Goal: Task Accomplishment & Management: Complete application form

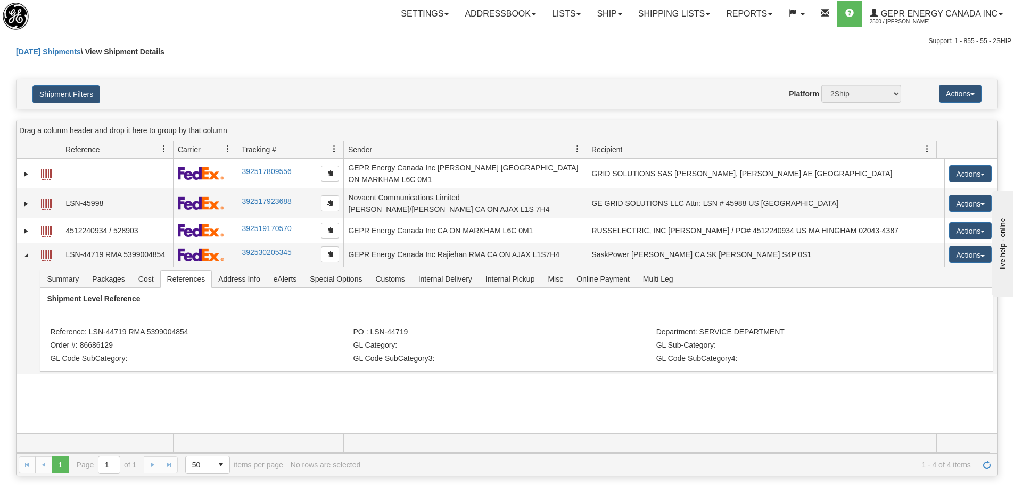
click at [188, 29] on div "Toggle navigation Settings Shipping Preferences Fields Preferences New" at bounding box center [507, 23] width 1014 height 46
drag, startPoint x: 188, startPoint y: 331, endPoint x: 88, endPoint y: 323, distance: 100.3
click at [88, 327] on li "Reference: LSN-44719 RMA 5399004854" at bounding box center [200, 332] width 300 height 11
copy li "LSN-44719 RMA 5399004854"
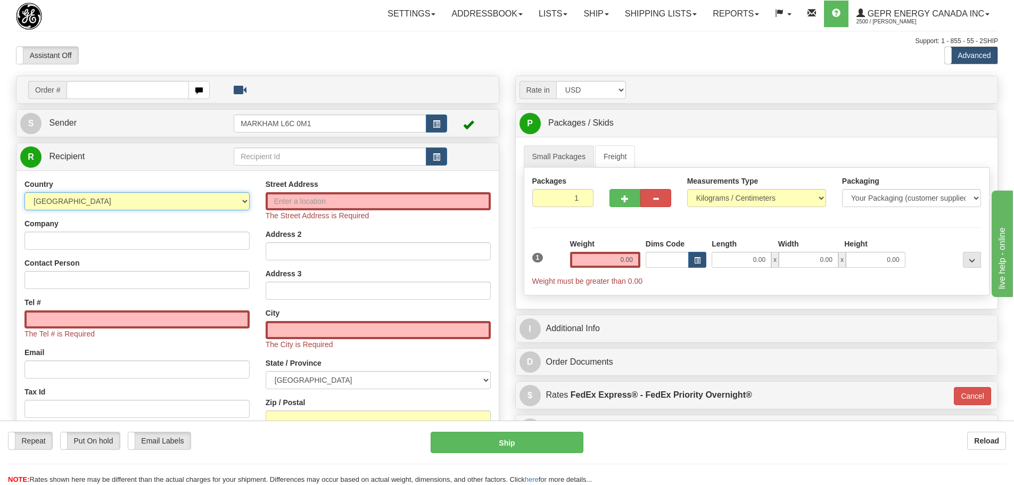
click at [186, 207] on select "[GEOGRAPHIC_DATA] [GEOGRAPHIC_DATA] [GEOGRAPHIC_DATA] [GEOGRAPHIC_DATA] [US_STA…" at bounding box center [136, 201] width 225 height 18
select select "US"
click at [24, 192] on select "[GEOGRAPHIC_DATA] [GEOGRAPHIC_DATA] [GEOGRAPHIC_DATA] [GEOGRAPHIC_DATA] [US_STA…" at bounding box center [136, 201] width 225 height 18
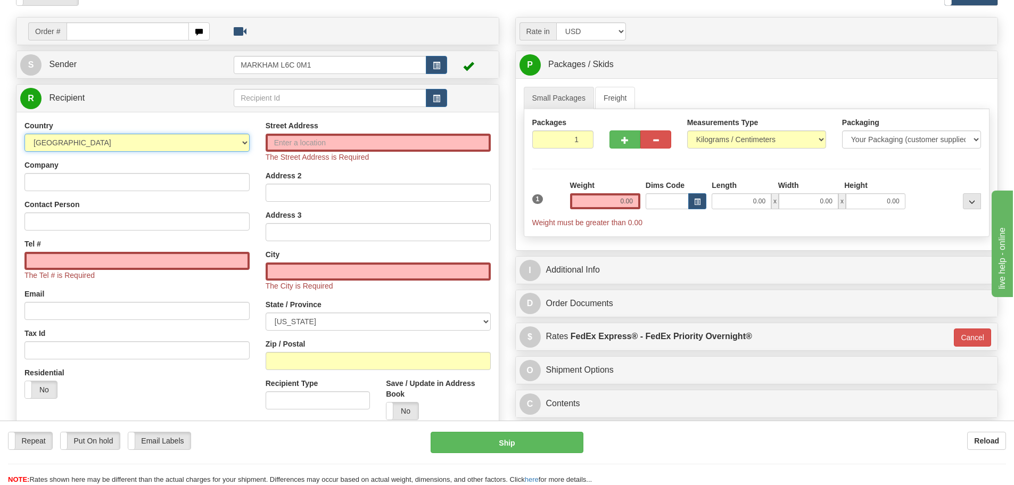
scroll to position [106, 0]
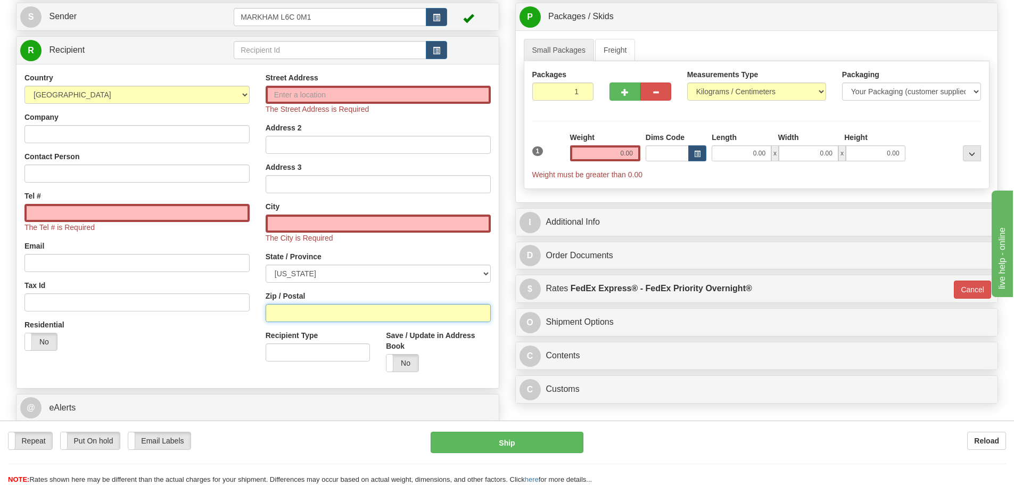
click at [283, 317] on input "Zip / Postal" at bounding box center [377, 313] width 225 height 18
paste input "77536"
type input "77536"
click at [258, 299] on div "Street Address The Street Address is Required Address 2 Address 3 City The City…" at bounding box center [378, 226] width 241 height 308
type input "[GEOGRAPHIC_DATA]"
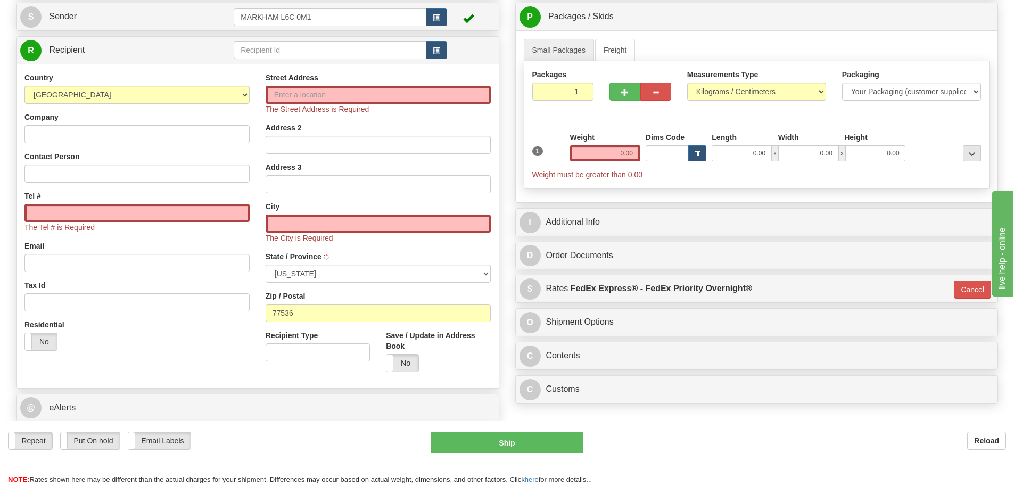
select select "[GEOGRAPHIC_DATA]"
click at [592, 153] on input "0.00" at bounding box center [605, 153] width 70 height 16
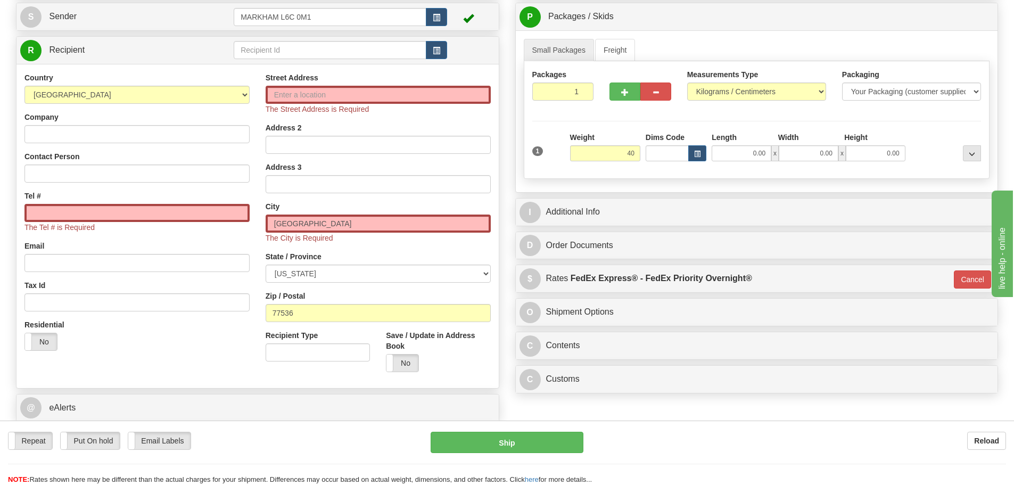
type input "40.00"
type input "01"
click at [561, 132] on div "1" at bounding box center [548, 144] width 38 height 24
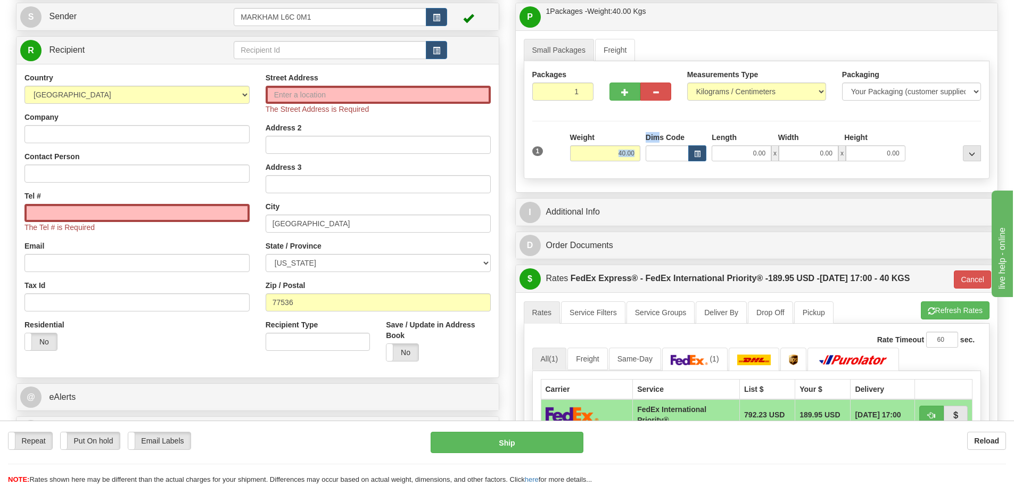
drag, startPoint x: 603, startPoint y: 143, endPoint x: 661, endPoint y: 138, distance: 58.7
click at [661, 138] on div "1 Weight 40.00 Dims Code x x" at bounding box center [756, 151] width 454 height 38
click at [639, 157] on input "40.00" at bounding box center [605, 153] width 70 height 16
drag, startPoint x: 618, startPoint y: 154, endPoint x: 643, endPoint y: 153, distance: 25.0
click at [654, 142] on div "1 Weight 40.00 Dims Code x x" at bounding box center [756, 151] width 454 height 38
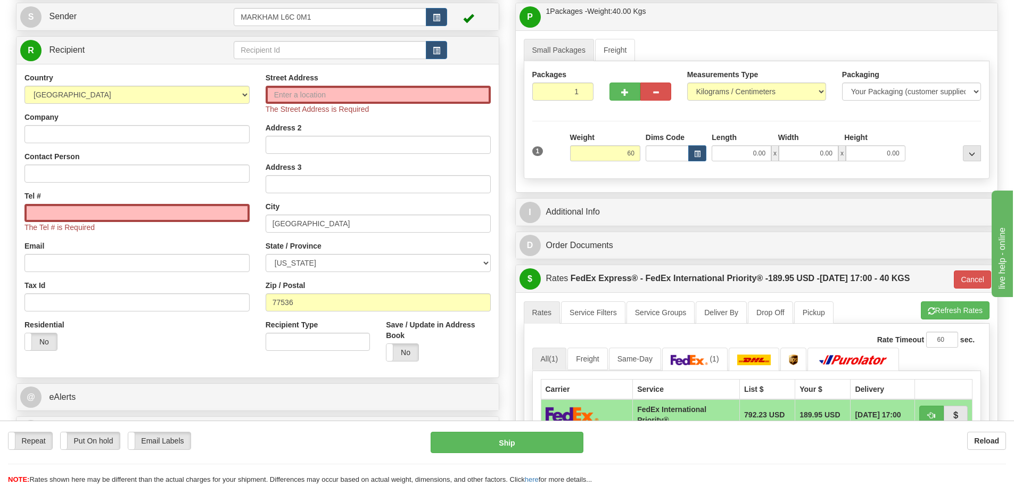
type input "60.00"
type input "01"
click at [630, 132] on div "Weight 60.00" at bounding box center [605, 146] width 70 height 29
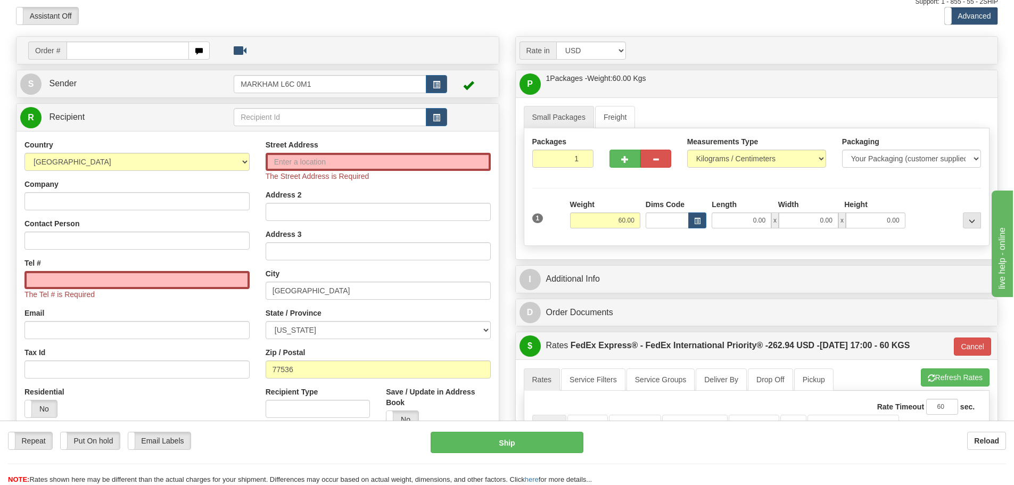
scroll to position [0, 0]
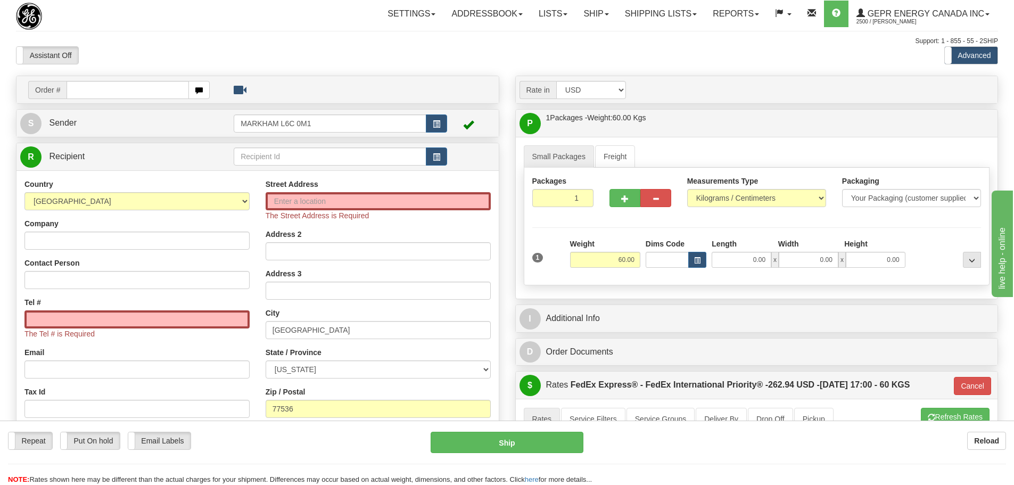
click at [348, 49] on div "Assistant On Assistant Off Do a return Do a return" at bounding box center [216, 55] width 416 height 18
click at [166, 89] on input "text" at bounding box center [128, 90] width 122 height 18
paste input "86686192"
type input "86686192"
click at [181, 62] on body "Training Course Close Toggle navigation Settings Shipping Preferences New Recip…" at bounding box center [511, 242] width 1022 height 485
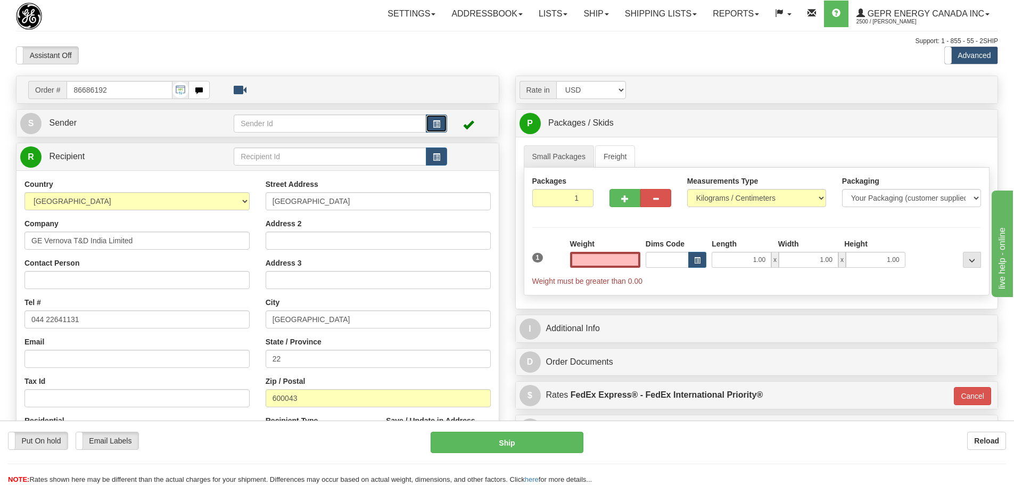
type input "0.00"
click at [439, 121] on span "button" at bounding box center [436, 124] width 7 height 7
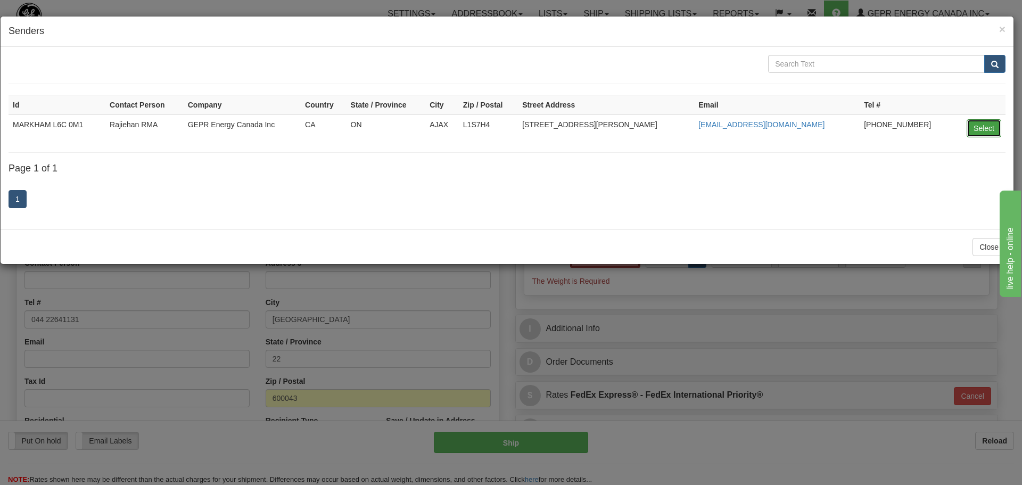
click at [974, 124] on button "Select" at bounding box center [983, 128] width 35 height 18
type input "MARKHAM L6C 0M1"
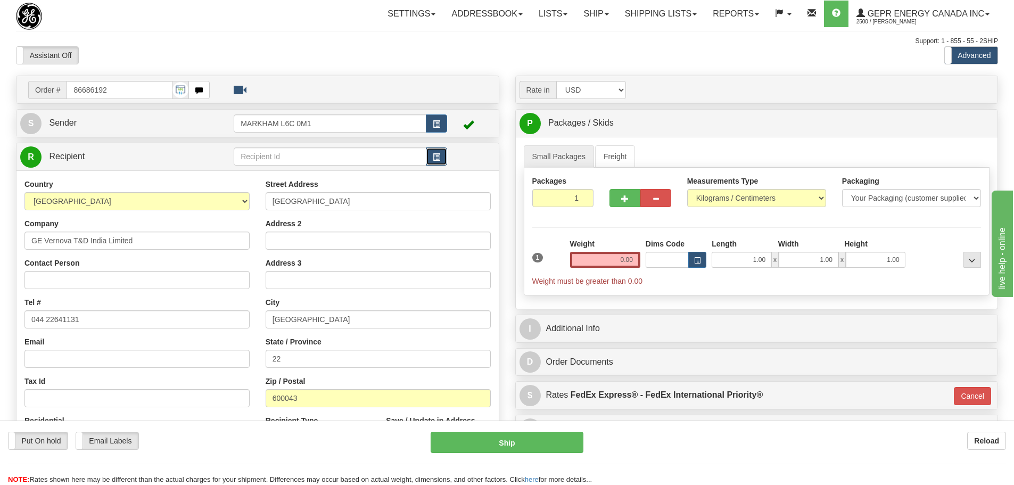
click at [441, 152] on button "button" at bounding box center [436, 156] width 21 height 18
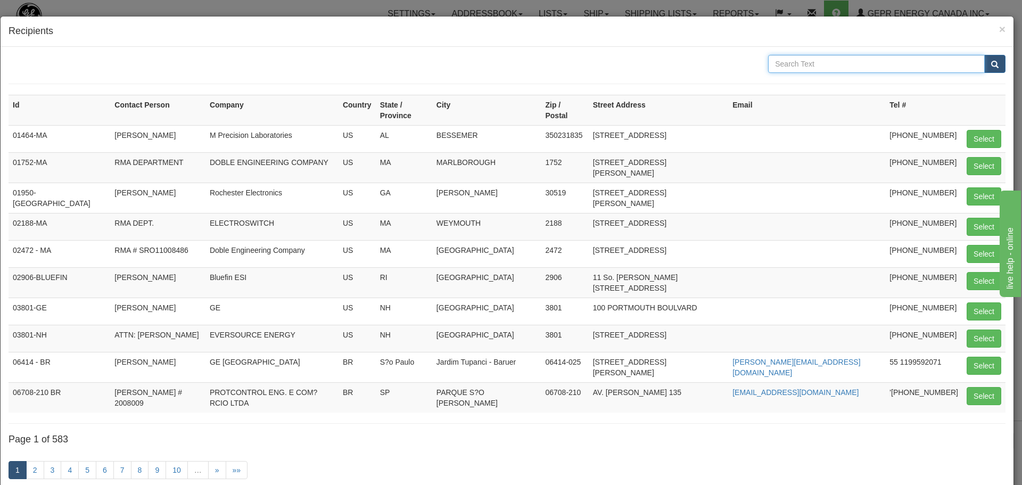
click at [813, 69] on input "text" at bounding box center [876, 64] width 217 height 18
type input "[PERSON_NAME]"
click at [990, 69] on button "submit" at bounding box center [994, 64] width 21 height 18
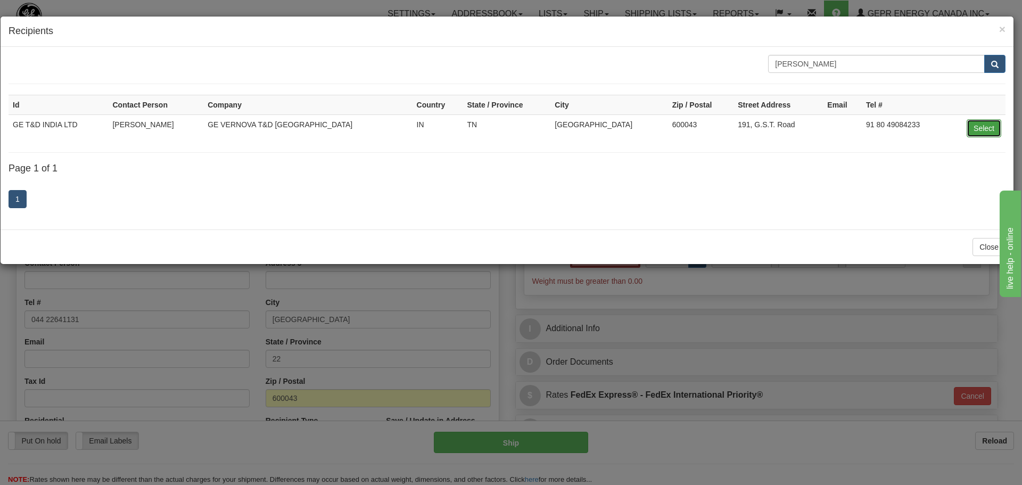
click at [982, 128] on button "Select" at bounding box center [983, 128] width 35 height 18
type input "GE T&D INDIA LTD"
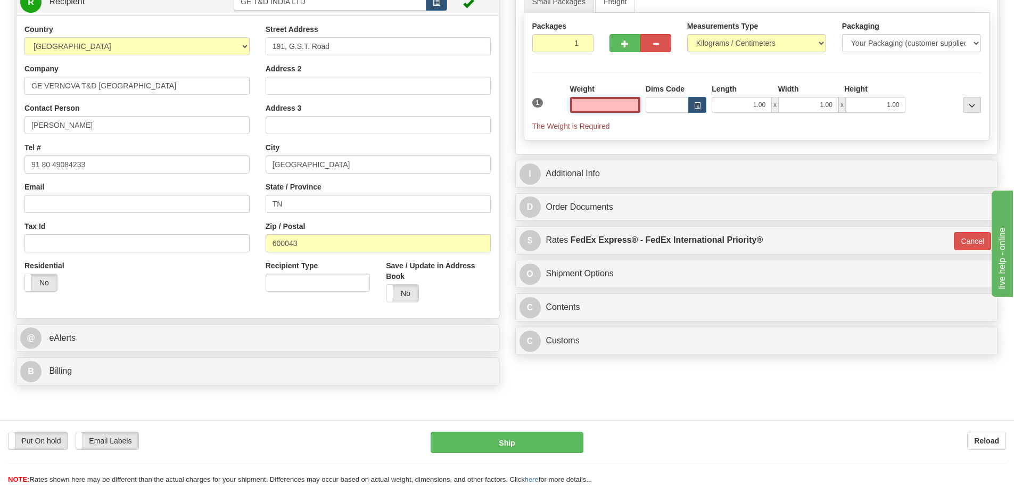
scroll to position [213, 0]
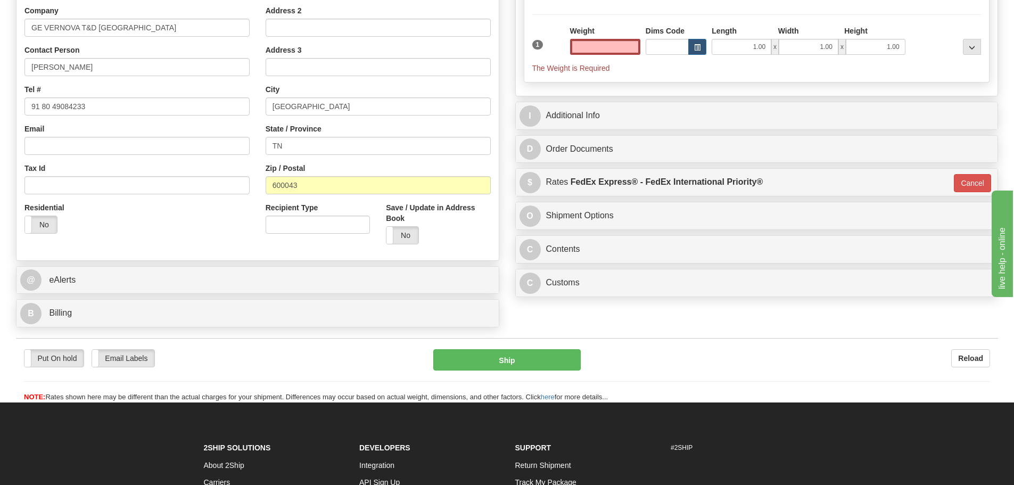
type input "0.00"
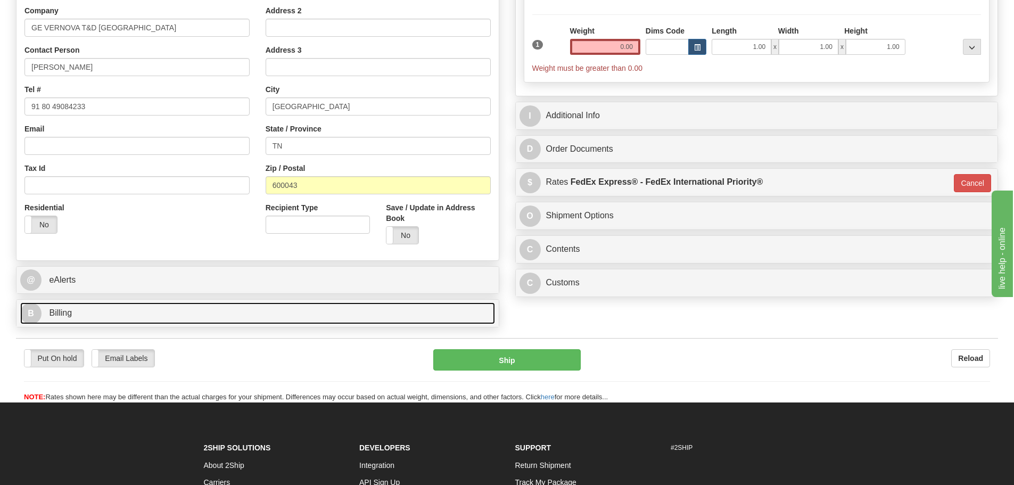
click at [292, 312] on link "B Billing" at bounding box center [257, 313] width 475 height 22
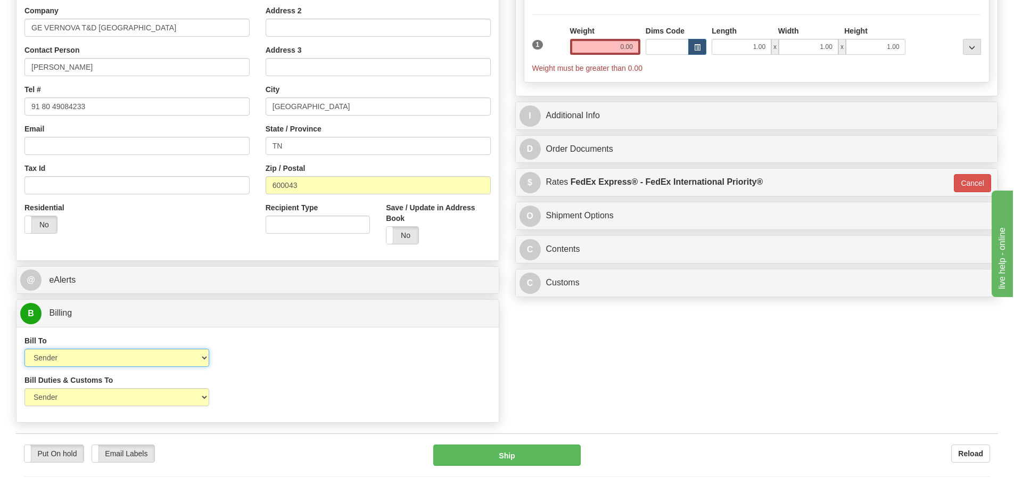
click at [179, 351] on select "Sender Recipient Third Party Collect" at bounding box center [116, 357] width 185 height 18
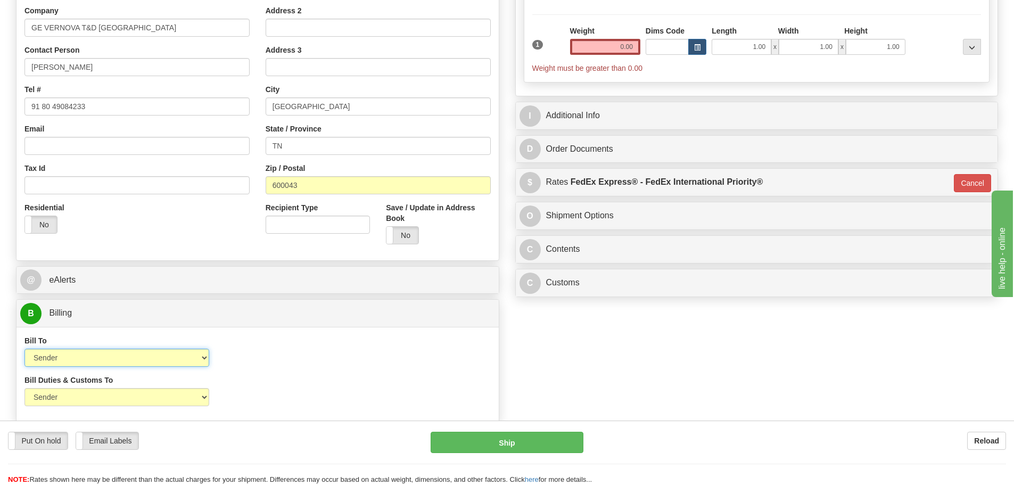
select select "2"
click at [24, 348] on select "Sender Recipient Third Party Collect" at bounding box center [116, 357] width 185 height 18
click at [284, 359] on input "Account" at bounding box center [317, 357] width 185 height 18
paste input "968305827"
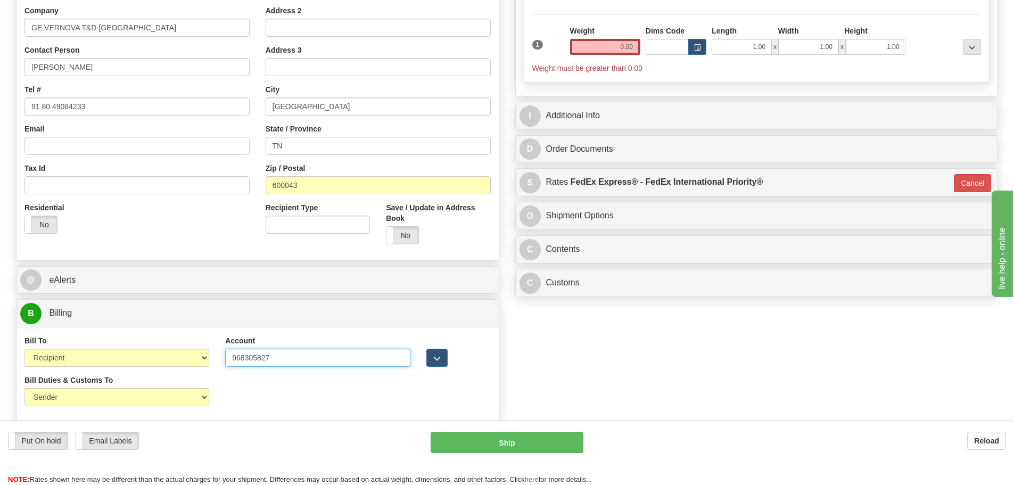
type input "968305827"
click at [159, 397] on select "Sender Recipient Third Party" at bounding box center [116, 397] width 185 height 18
select select "2"
click at [24, 388] on select "Sender Recipient Third Party" at bounding box center [116, 397] width 185 height 18
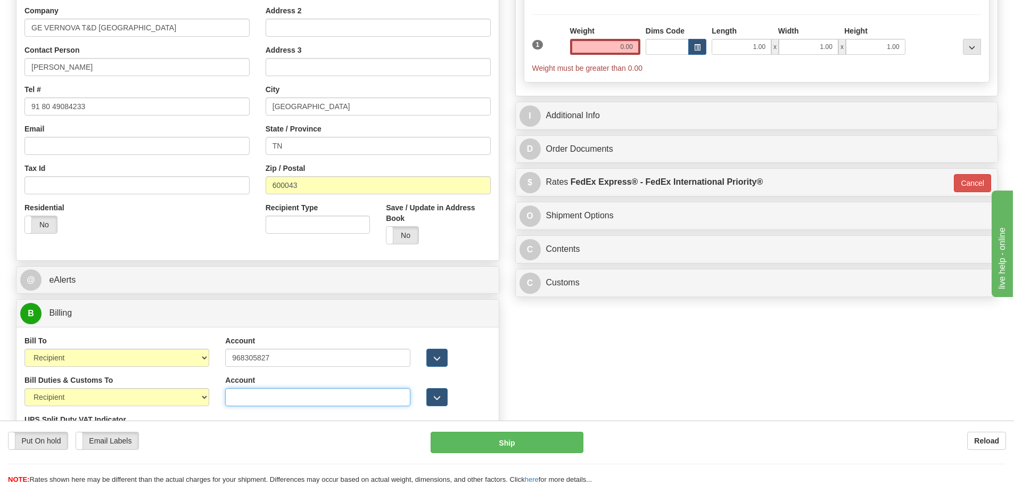
click at [241, 401] on input "Account" at bounding box center [317, 397] width 185 height 18
paste input "968305827"
type input "968305827"
click at [612, 394] on div "Order # 86686192 S Sender" at bounding box center [507, 165] width 998 height 604
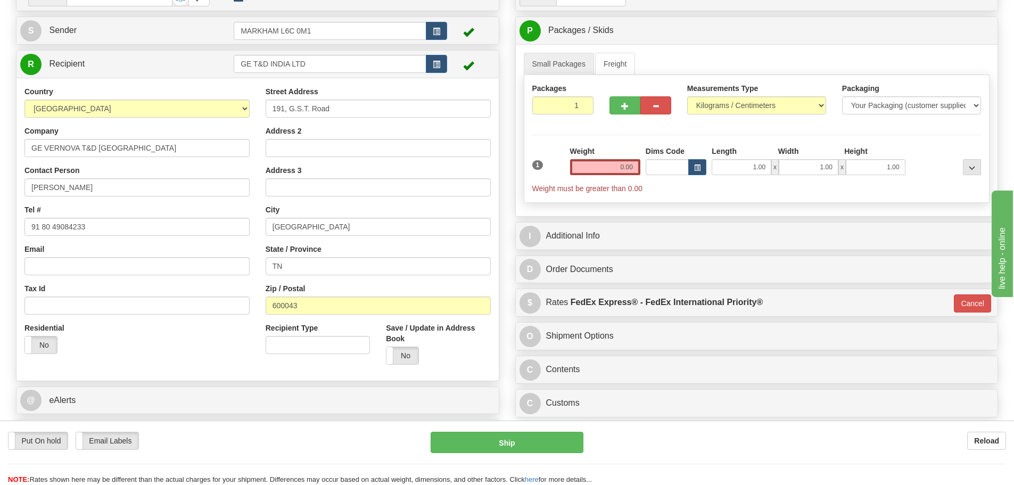
scroll to position [0, 0]
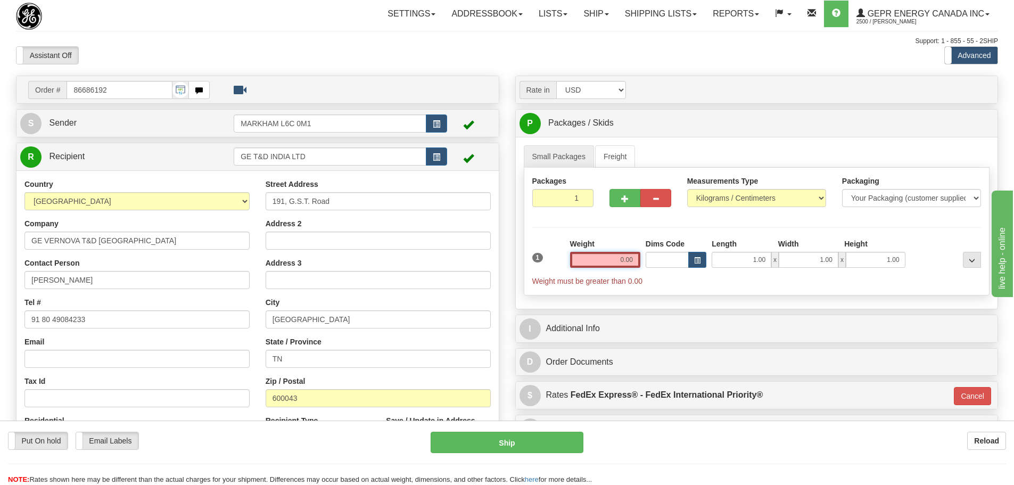
click at [598, 264] on input "0.00" at bounding box center [605, 260] width 70 height 16
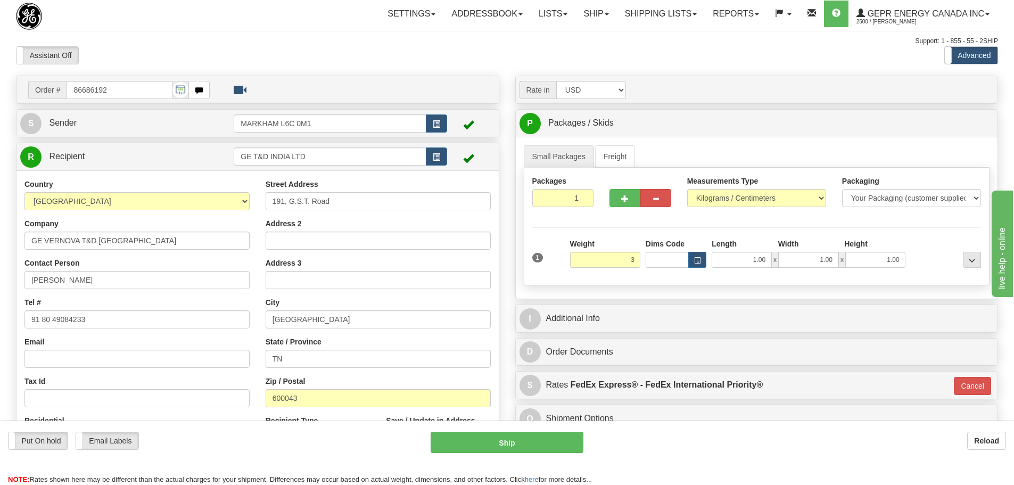
type input "3.00"
type input "01"
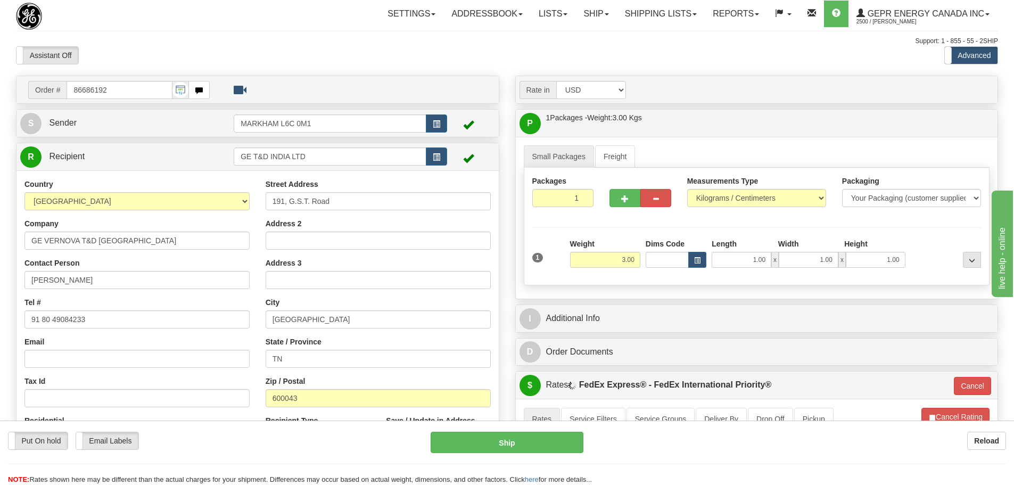
click at [597, 236] on div "Packages 1 1 Measurements Type" at bounding box center [757, 227] width 466 height 118
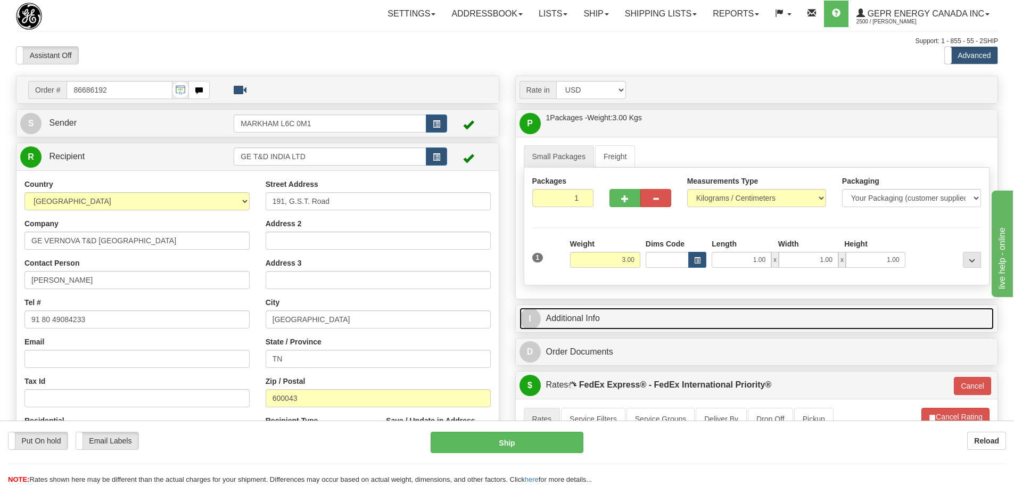
click at [629, 311] on link "I Additional Info" at bounding box center [756, 319] width 475 height 22
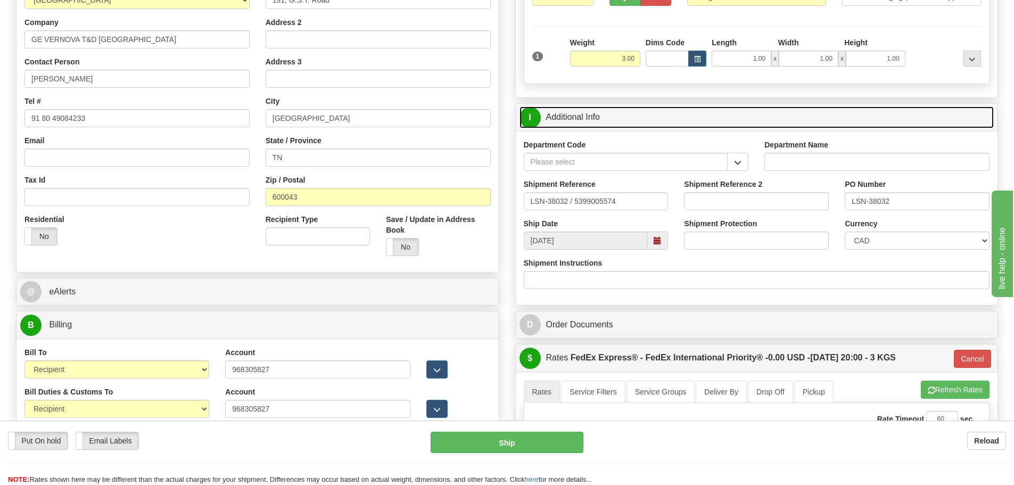
scroll to position [213, 0]
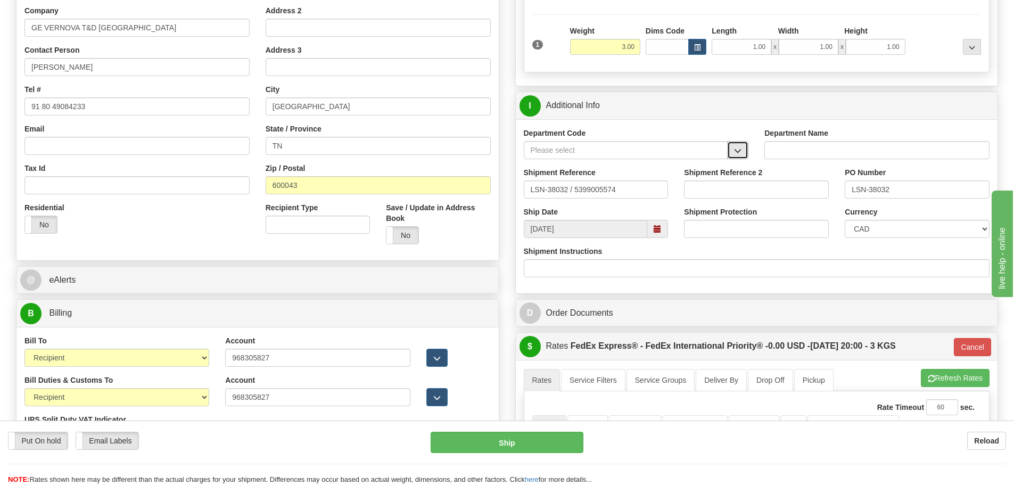
click at [728, 152] on button "button" at bounding box center [737, 150] width 21 height 18
click at [651, 167] on div "SER" at bounding box center [623, 167] width 194 height 12
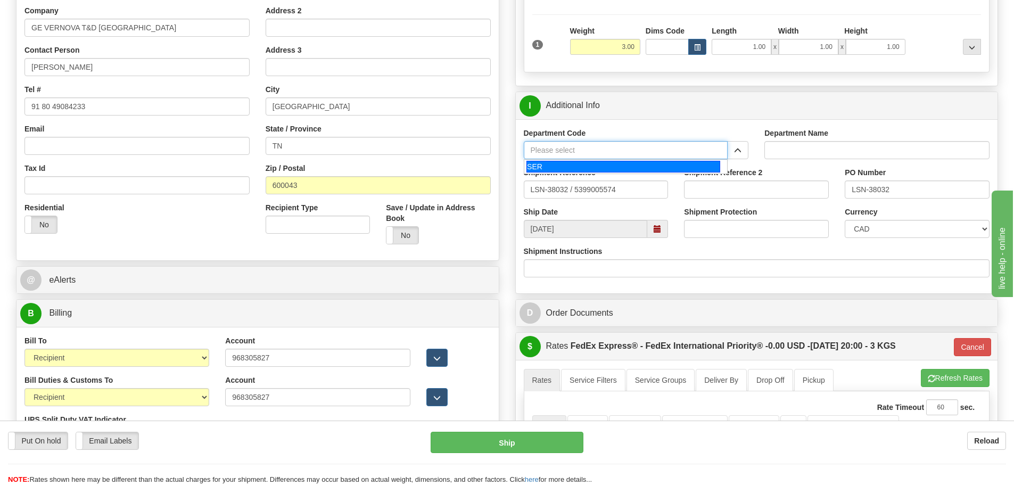
type input "SER"
type input "SERVICE DEPARTMENT"
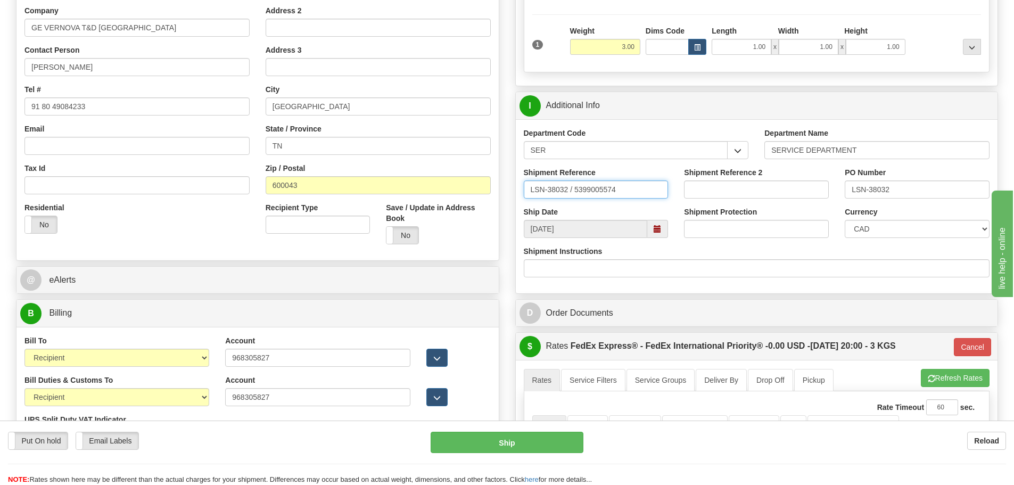
click at [568, 192] on input "LSN-38032 / 5399005574" at bounding box center [596, 189] width 145 height 18
click at [572, 195] on input "LSN-38032 / 5399005574" at bounding box center [596, 189] width 145 height 18
type input "LSN-38032 RMA 5399005574"
click at [855, 225] on select "CAD USD EUR ZAR RON ANG ARN AUD AUS AWG BBD BFR BGN BHD BMD BND BRC BRL CHP CKZ…" at bounding box center [916, 229] width 145 height 18
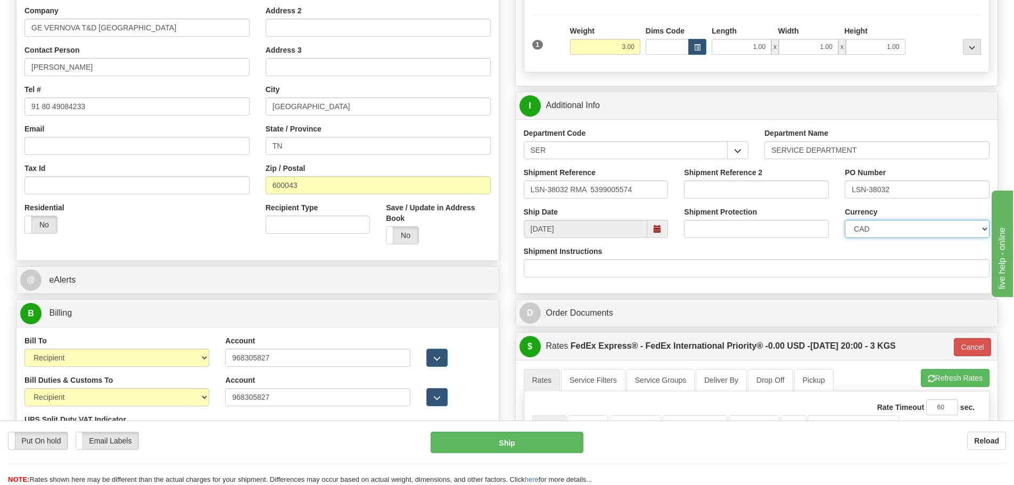
select select "1"
click at [844, 220] on select "CAD USD EUR ZAR RON ANG ARN AUD AUS AWG BBD BFR BGN BHD BMD BND BRC BRL CHP CKZ…" at bounding box center [916, 229] width 145 height 18
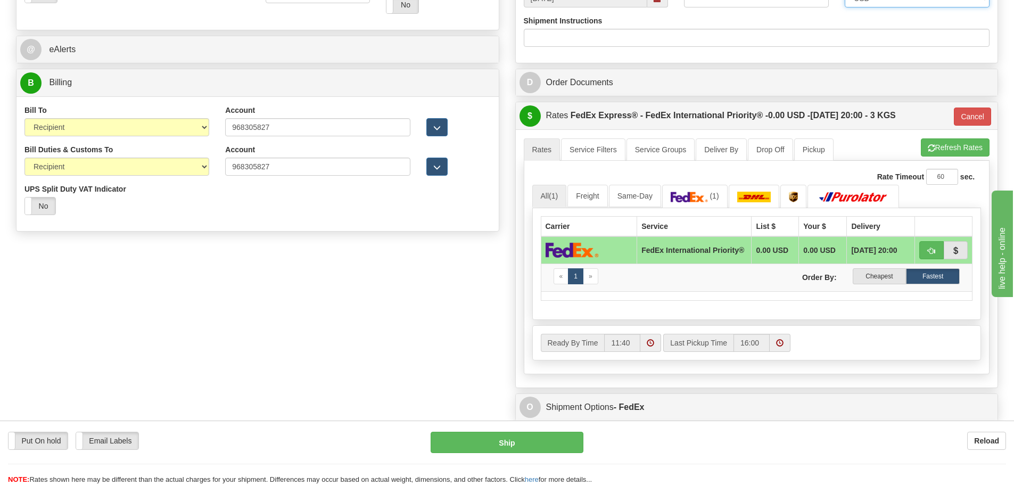
scroll to position [479, 0]
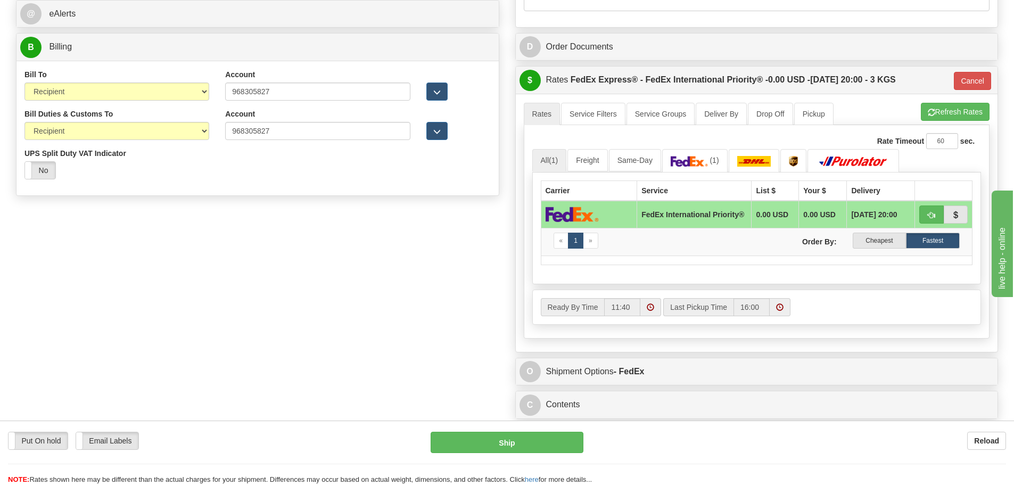
click at [972, 71] on div "$ Rates FedEx Express® - FedEx International Priority® - 0.00 USD - [DATE] 20:0…" at bounding box center [757, 80] width 482 height 27
click at [981, 69] on div "$ Rates FedEx Express® - FedEx International Priority® - 0.00 USD - [DATE] 20:0…" at bounding box center [757, 80] width 482 height 27
click at [978, 81] on button "Cancel" at bounding box center [971, 81] width 37 height 18
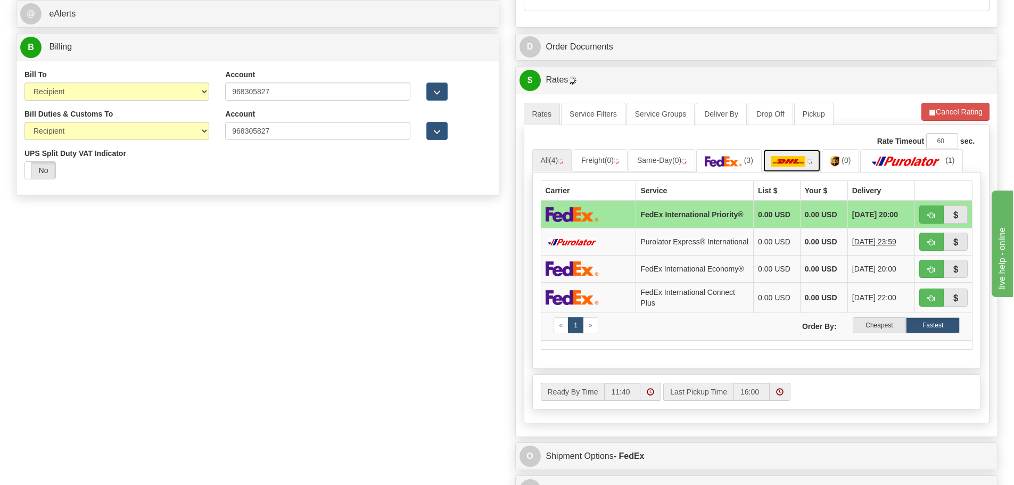
click at [795, 163] on link at bounding box center [791, 160] width 59 height 23
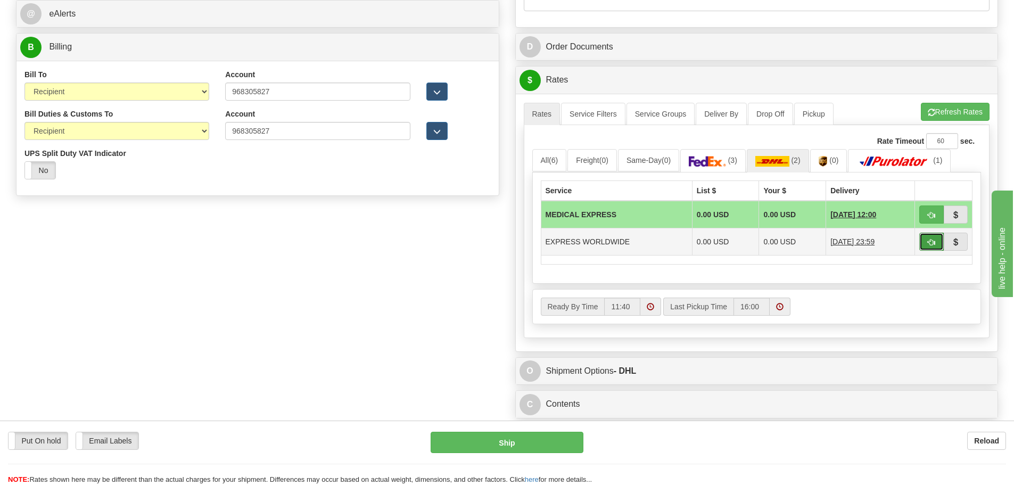
click at [928, 239] on span "button" at bounding box center [930, 242] width 7 height 7
type input "P"
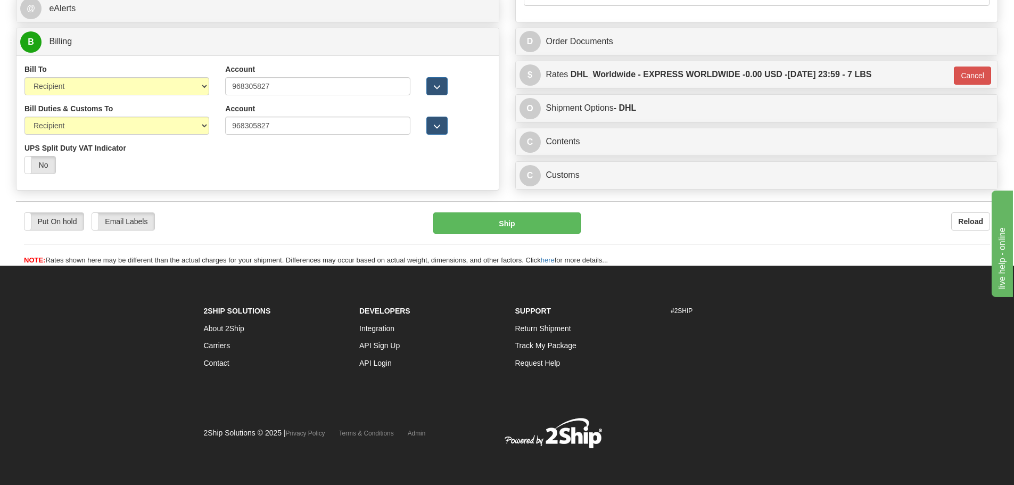
scroll to position [486, 0]
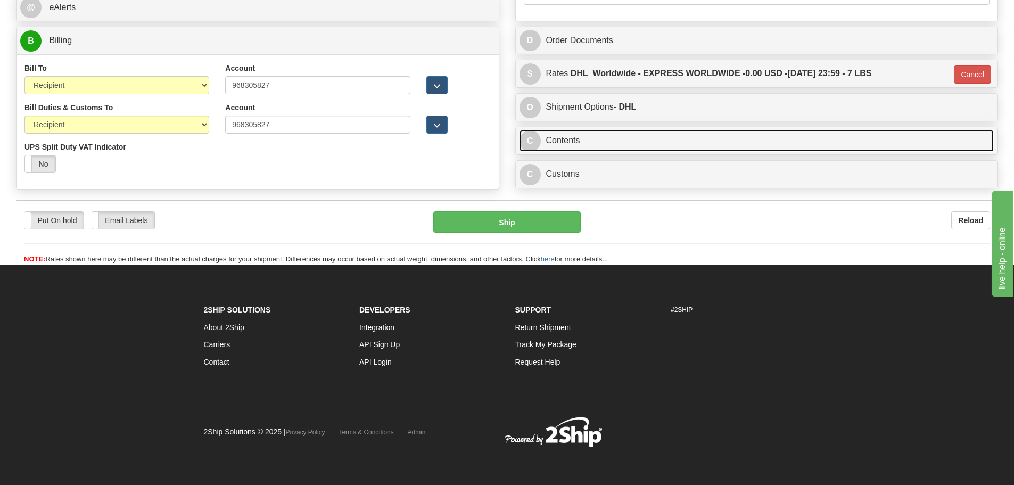
click at [594, 143] on link "C Contents" at bounding box center [756, 141] width 475 height 22
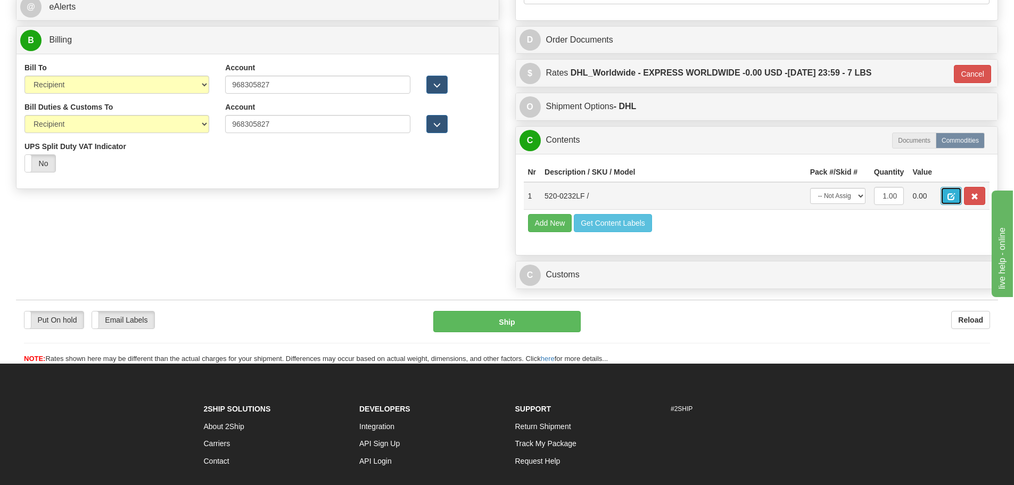
click at [957, 194] on button "button" at bounding box center [950, 196] width 21 height 18
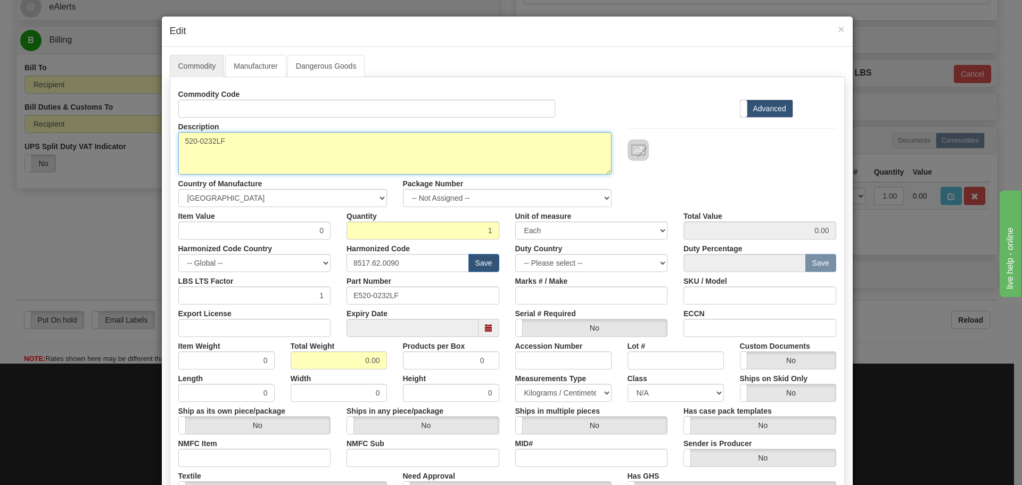
drag, startPoint x: 217, startPoint y: 146, endPoint x: 167, endPoint y: 148, distance: 50.6
click at [170, 148] on div "Description 520-0232LF" at bounding box center [394, 146] width 449 height 57
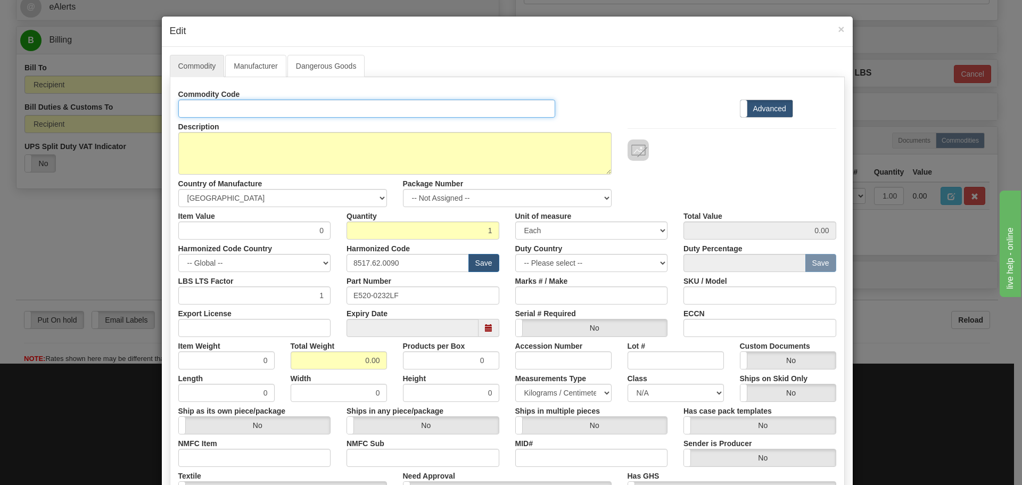
click at [196, 107] on input "Id" at bounding box center [366, 108] width 377 height 18
paste input "520-0232LF"
type input "520-0232LF"
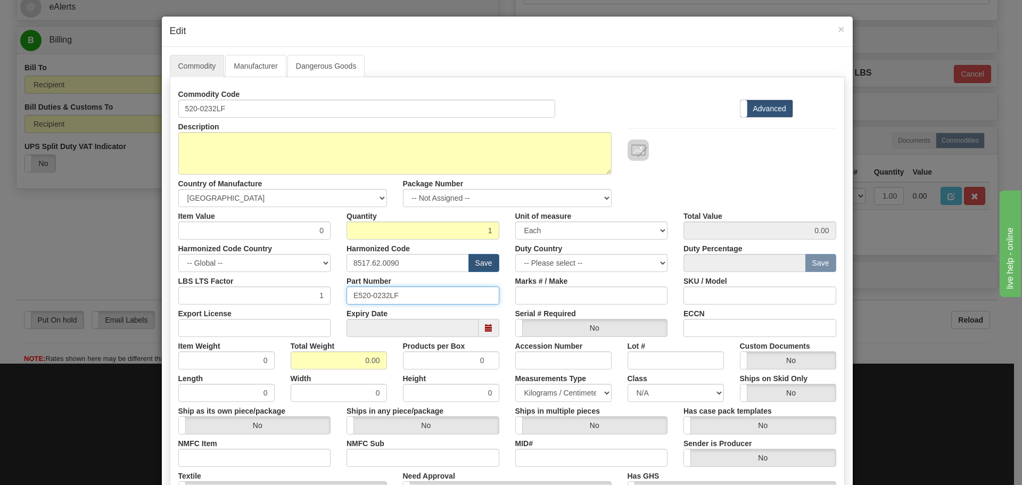
drag, startPoint x: 410, startPoint y: 302, endPoint x: 253, endPoint y: 309, distance: 157.1
click at [253, 309] on div "Commodity Code 520-0232LF Standard Advanced Description 520-0232LF Country of M…" at bounding box center [507, 308] width 658 height 446
paste input "text"
type input "520-0232LF"
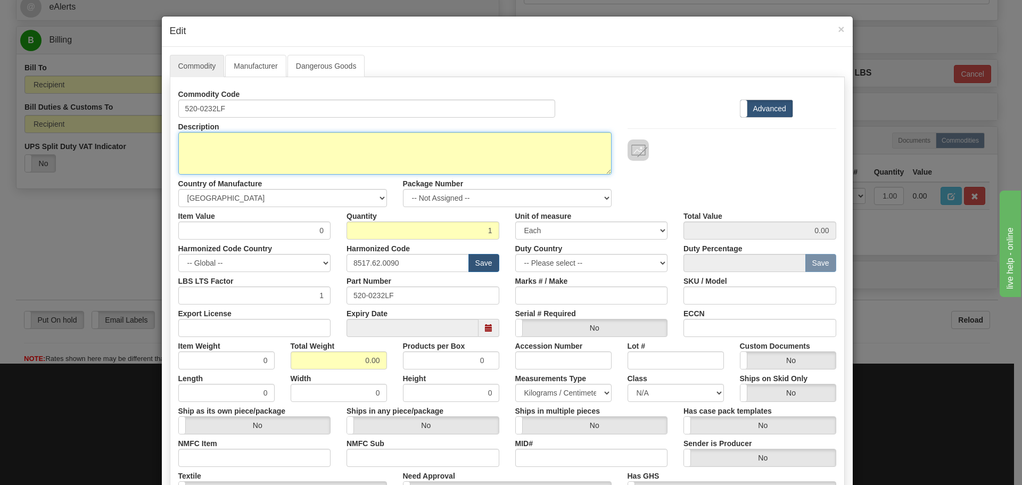
click at [256, 170] on textarea "520-0232LF" at bounding box center [394, 153] width 433 height 43
click at [194, 156] on textarea "520-0232LF" at bounding box center [394, 153] width 433 height 43
paste textarea "RMA Use Only - D400 1.6GHZ ATOM MAIN MODULE ASSY (ROHS) (Please use D400-UGK fo…"
type textarea "RMA Use Only - D400 1.6GHZ ATOM MAIN MODULE ASSY (ROHS) (Please use D400-UGK fo…"
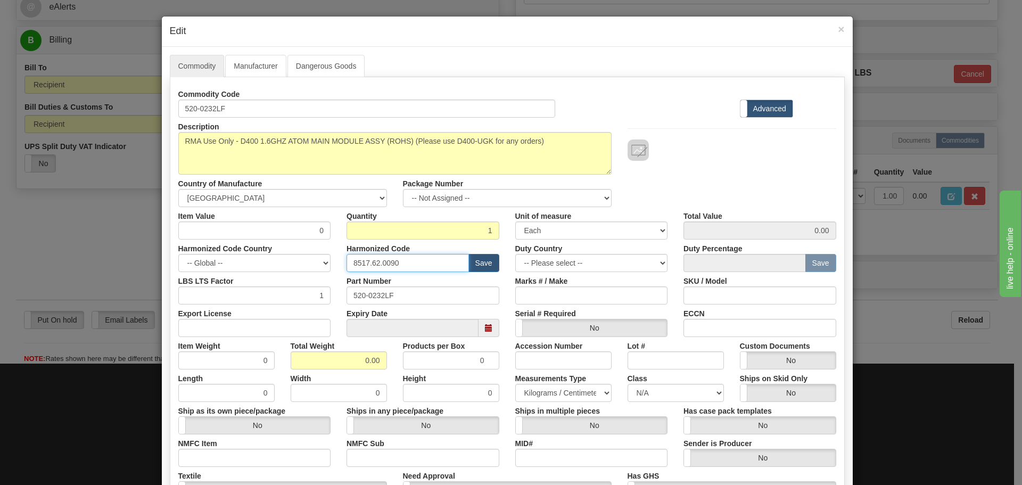
drag, startPoint x: 410, startPoint y: 265, endPoint x: 264, endPoint y: 280, distance: 147.1
click at [264, 280] on div "Commodity Code 520-0232LF Standard Advanced Description 520-0232LF Country of M…" at bounding box center [507, 308] width 658 height 446
click at [290, 226] on input "0" at bounding box center [254, 230] width 153 height 18
drag, startPoint x: 289, startPoint y: 224, endPoint x: 338, endPoint y: 224, distance: 49.5
click at [338, 224] on div "Item Value 0 Quantity 1 Unit of measure 3 Thousand Square Inches Adjustments 56…" at bounding box center [507, 223] width 674 height 32
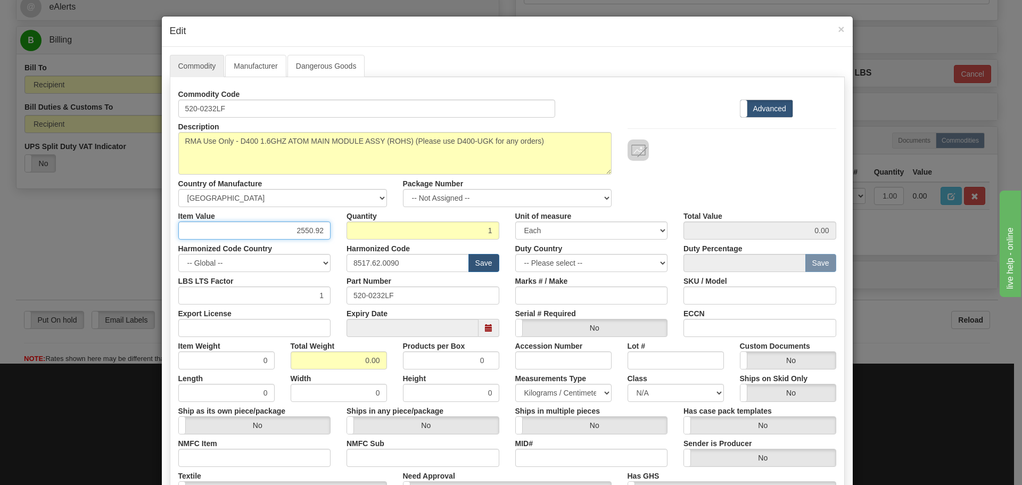
type input "2550.92"
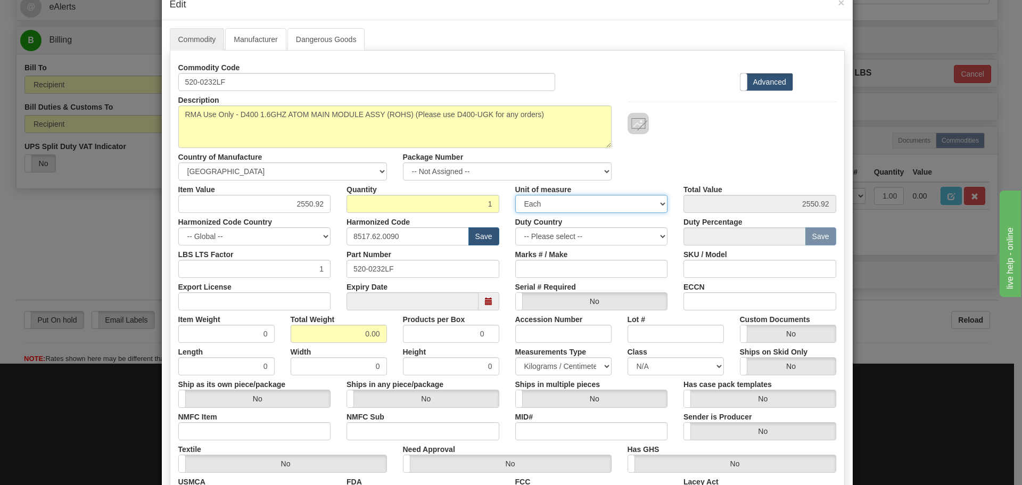
scroll to position [53, 0]
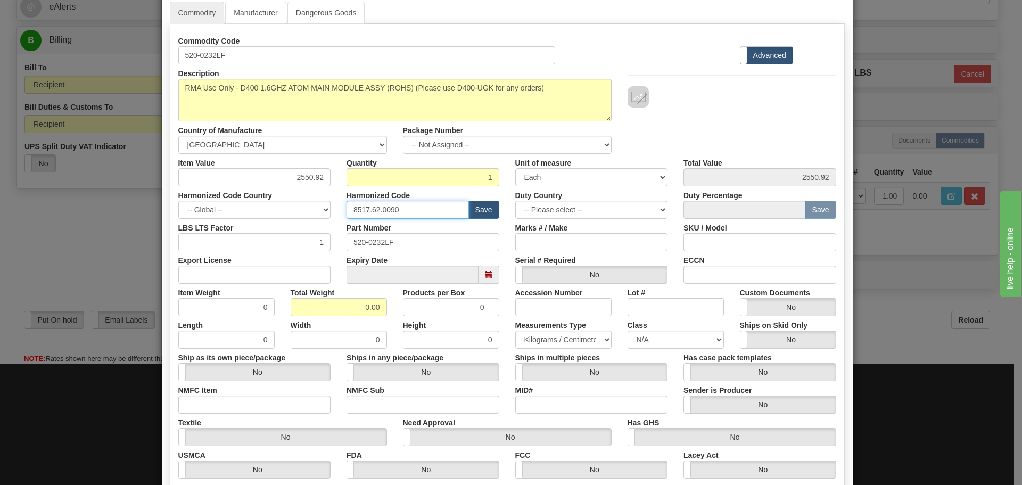
click at [422, 211] on input "8517.62.0090" at bounding box center [407, 210] width 122 height 18
drag, startPoint x: 422, startPoint y: 211, endPoint x: 222, endPoint y: 235, distance: 202.0
click at [222, 235] on div "Commodity Code 520-0232LF Standard Advanced Description 520-0232LF Country of M…" at bounding box center [507, 255] width 658 height 446
click at [407, 257] on div "Expiry Date" at bounding box center [422, 267] width 169 height 32
click at [418, 248] on input "520-0232LF" at bounding box center [422, 242] width 153 height 18
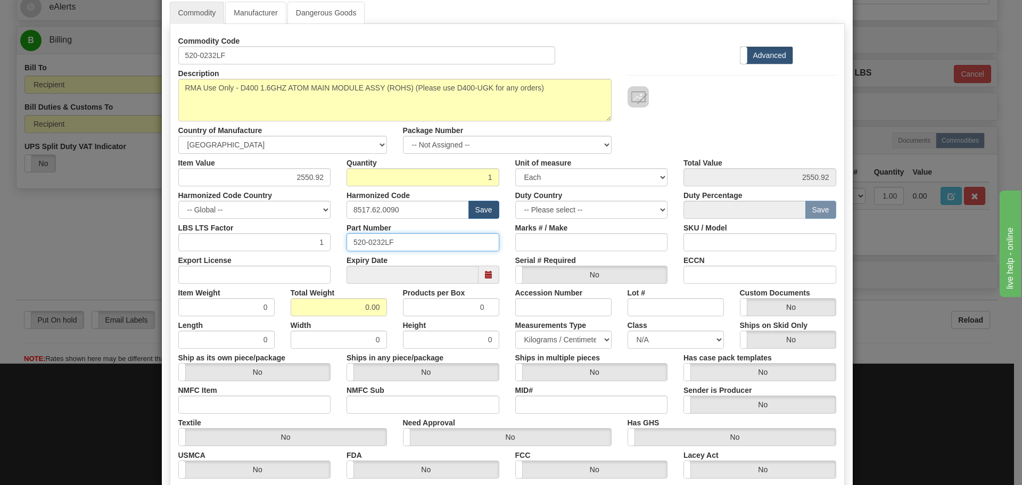
drag, startPoint x: 411, startPoint y: 240, endPoint x: 334, endPoint y: 245, distance: 76.7
click at [338, 245] on div "Part Number 520-0232LF" at bounding box center [422, 235] width 169 height 32
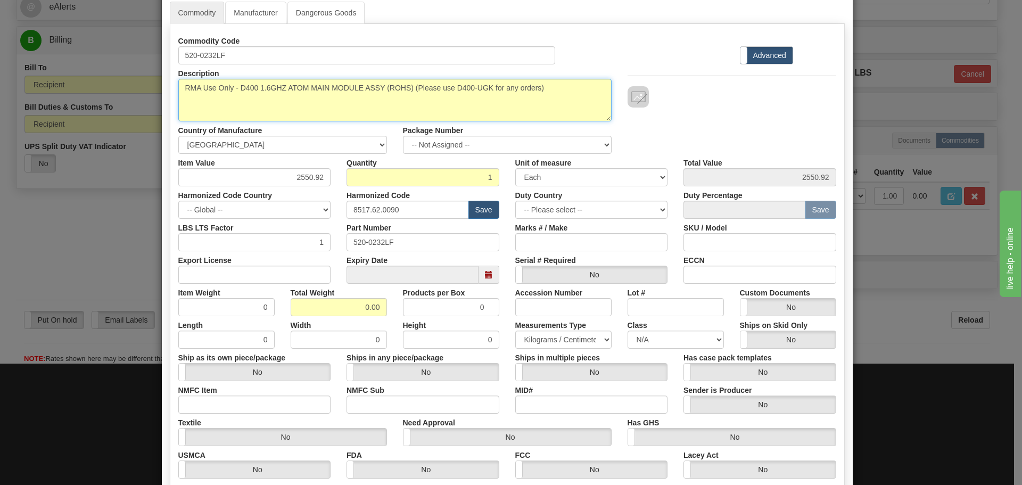
drag, startPoint x: 574, startPoint y: 98, endPoint x: 160, endPoint y: 112, distance: 414.1
click at [162, 112] on div "Commodity Manufacturer Dangerous Goods Commodity Code 520-0232LF Standard Advan…" at bounding box center [507, 274] width 691 height 560
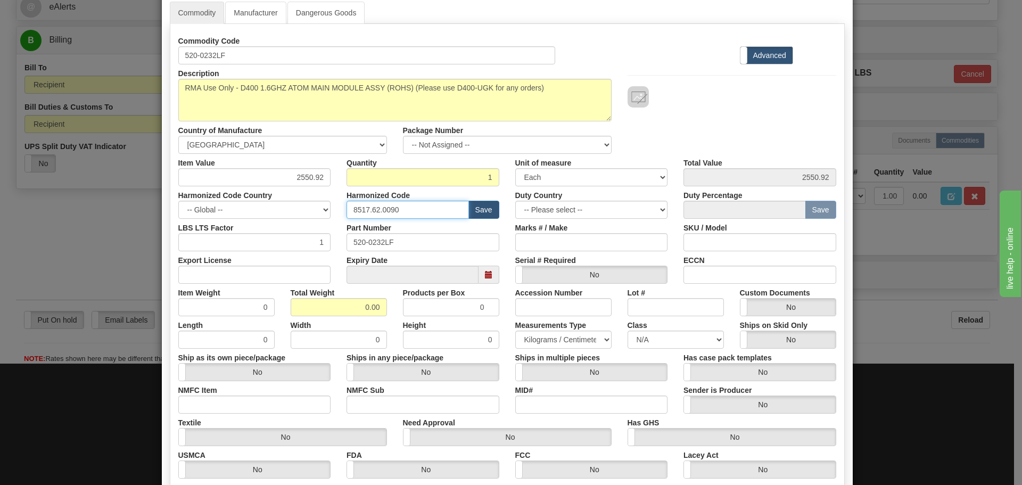
drag, startPoint x: 381, startPoint y: 214, endPoint x: 276, endPoint y: 226, distance: 105.4
click at [276, 226] on div "Commodity Code 520-0232LF Standard Advanced Description 520-0232LF Country of M…" at bounding box center [507, 255] width 658 height 446
paste input "38 90 00"
type input "8538 90 00"
click at [328, 227] on div "LBS LTS Factor 1" at bounding box center [254, 235] width 169 height 32
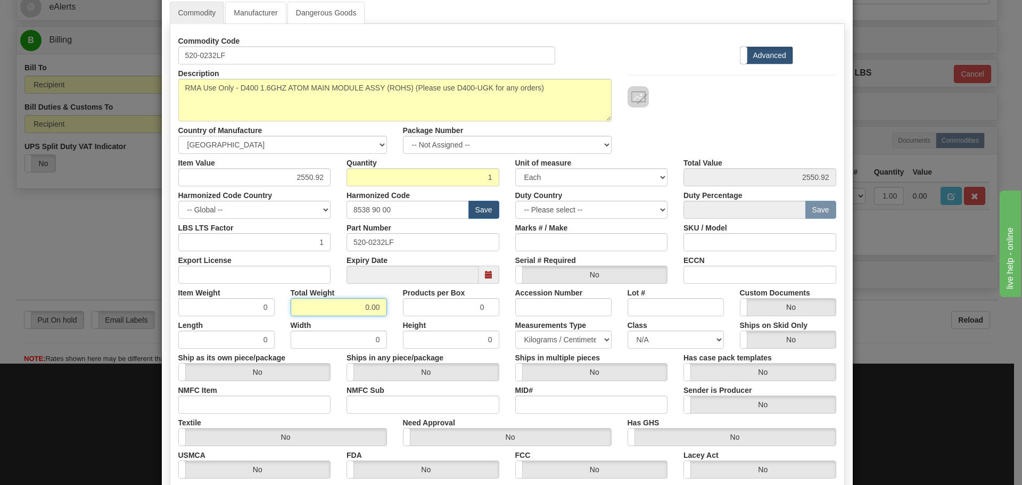
click at [320, 310] on input "0.00" at bounding box center [338, 307] width 96 height 18
drag, startPoint x: 322, startPoint y: 311, endPoint x: 409, endPoint y: 308, distance: 86.2
click at [409, 308] on div "Item Weight 0 Total Weight 0.00 Products per Box 0 Accession Number Lot # Custo…" at bounding box center [507, 300] width 674 height 32
type input "3"
type input "3.0000"
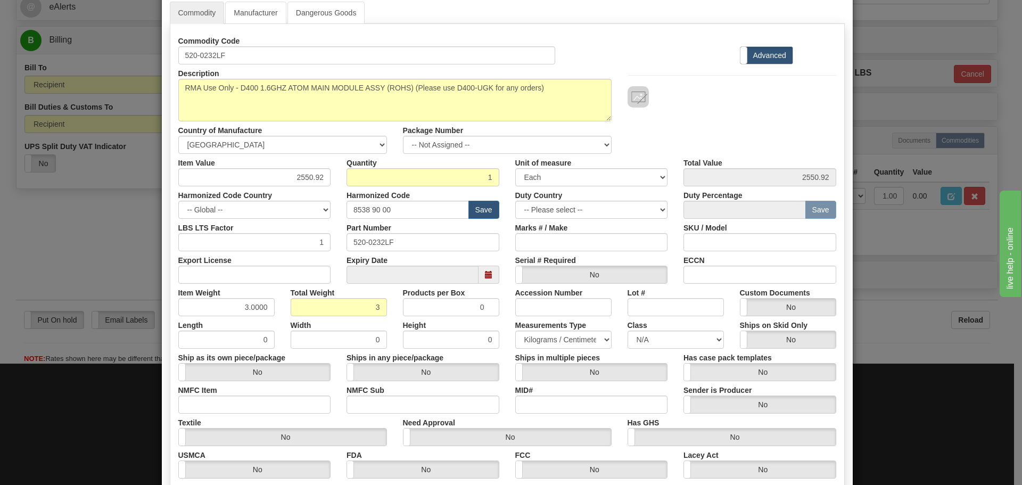
click at [385, 298] on div "Total Weight 3" at bounding box center [339, 300] width 112 height 32
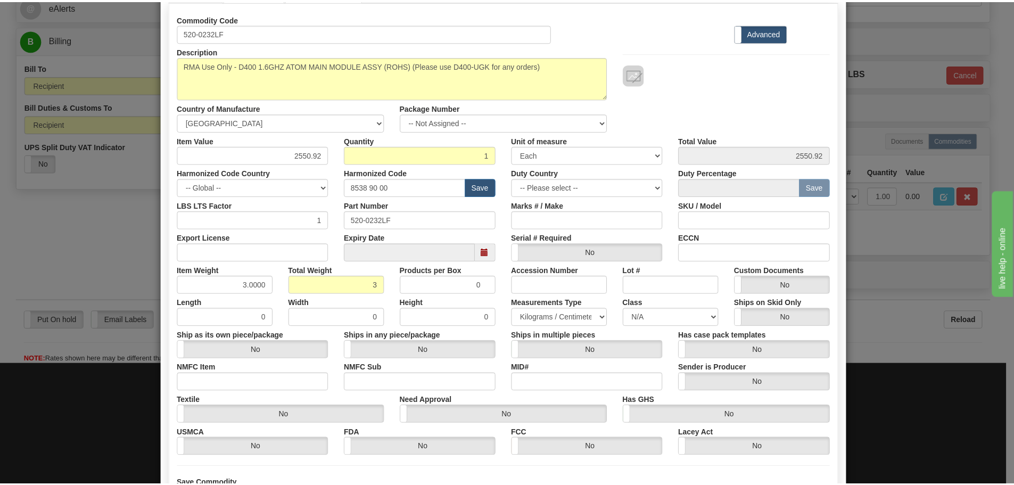
scroll to position [173, 0]
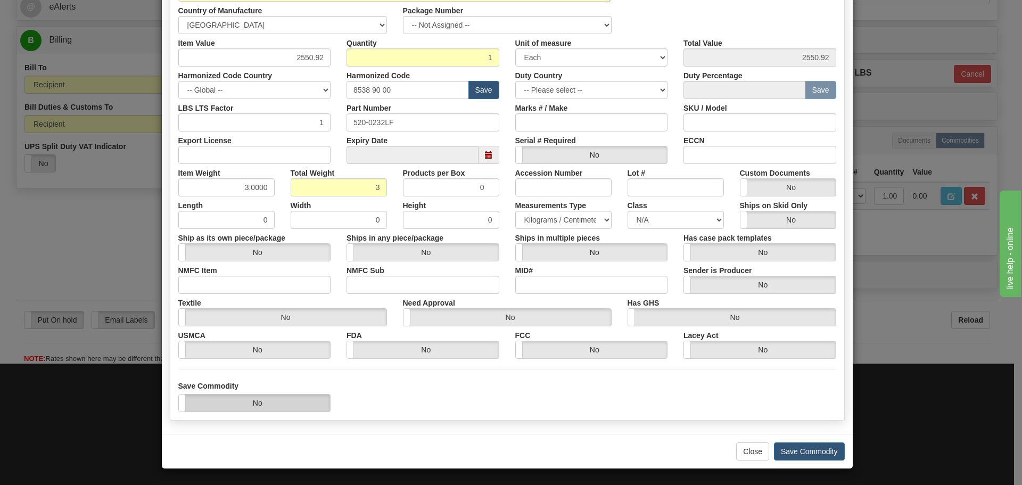
click at [255, 409] on label "No" at bounding box center [255, 402] width 152 height 17
click at [803, 450] on button "Save Commodity" at bounding box center [809, 451] width 71 height 18
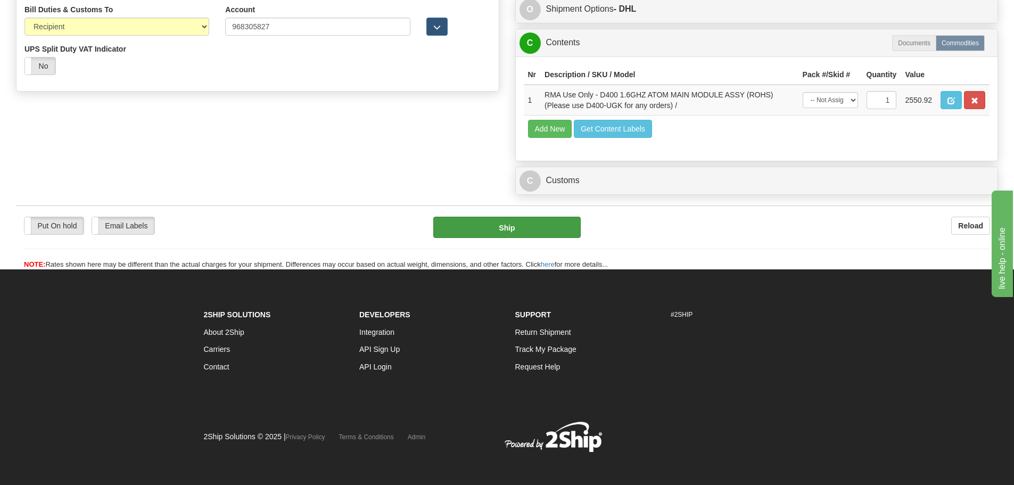
scroll to position [585, 0]
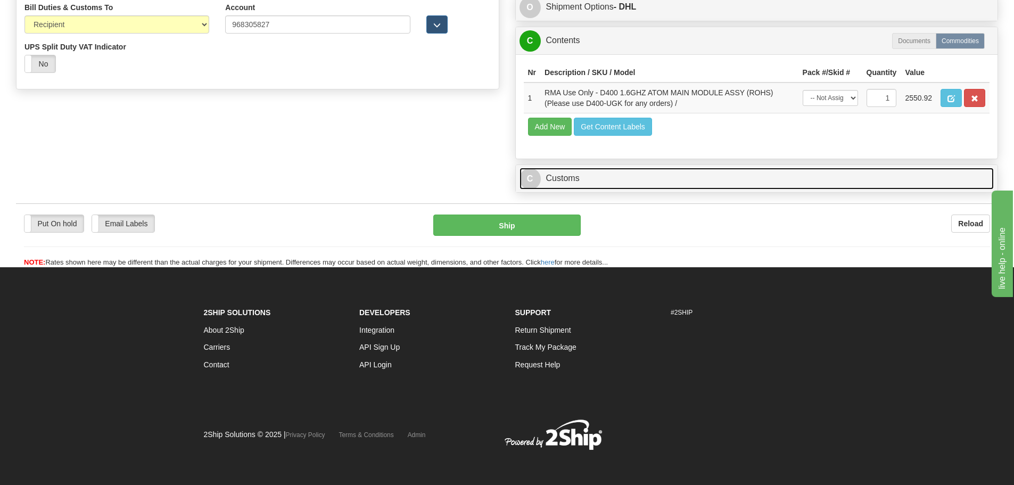
click at [586, 175] on link "C Customs" at bounding box center [756, 179] width 475 height 22
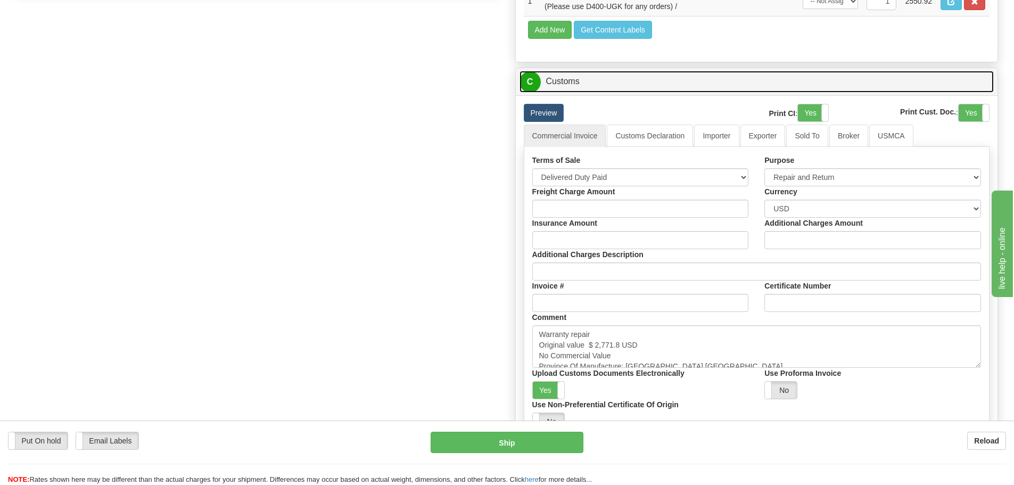
scroll to position [692, 0]
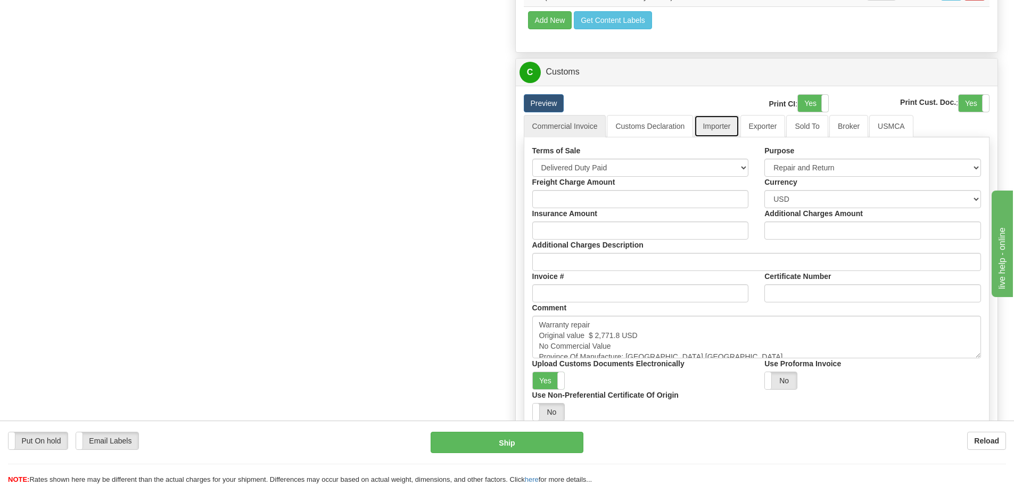
click at [711, 127] on link "Importer" at bounding box center [716, 126] width 45 height 22
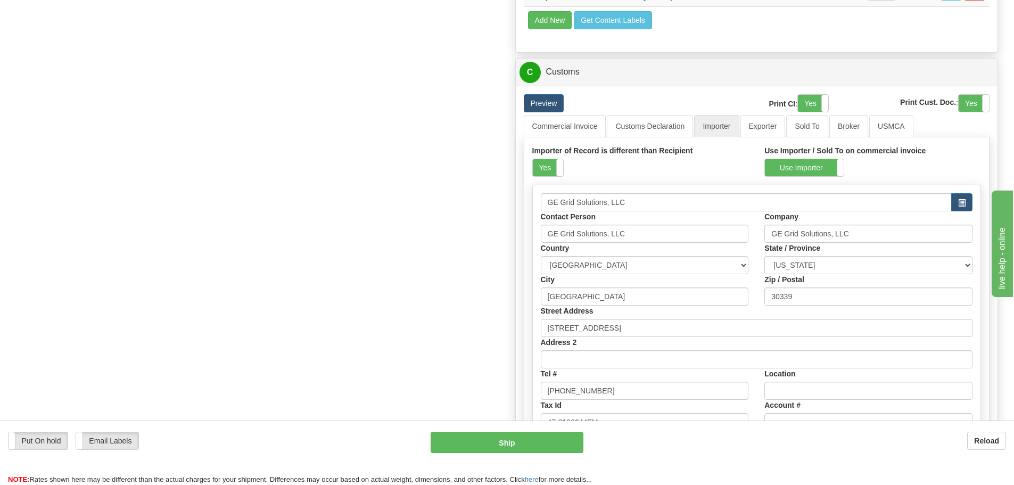
click at [550, 154] on label "Importer of Record is different than Recipient" at bounding box center [612, 150] width 161 height 11
click at [547, 163] on label "Yes" at bounding box center [548, 167] width 30 height 17
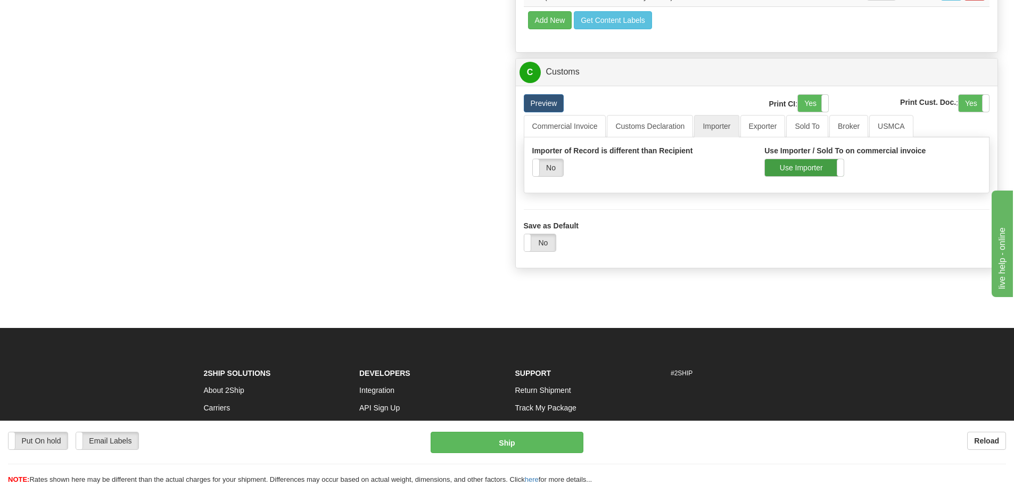
click at [779, 167] on label "Use Importer" at bounding box center [804, 167] width 79 height 17
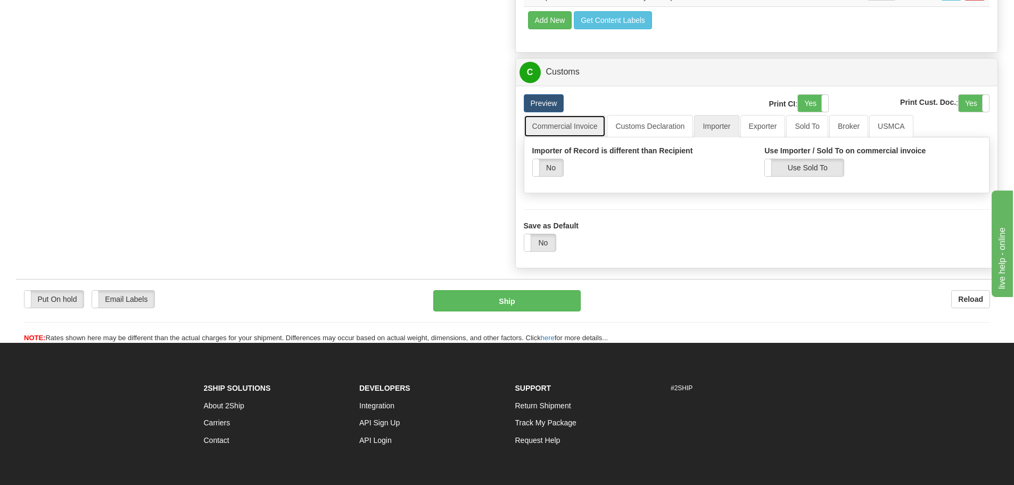
drag, startPoint x: 547, startPoint y: 131, endPoint x: 555, endPoint y: 135, distance: 8.6
click at [548, 131] on link "Commercial Invoice" at bounding box center [565, 126] width 82 height 22
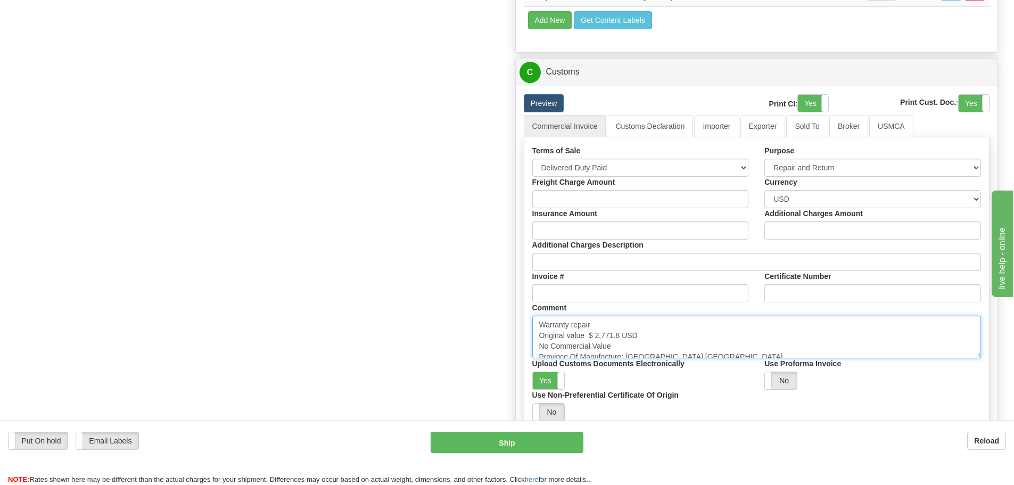
click at [708, 336] on textarea "Warranty repair Original value $ 2,771.8 USD No Commercial Value Province Of Ma…" at bounding box center [756, 337] width 449 height 43
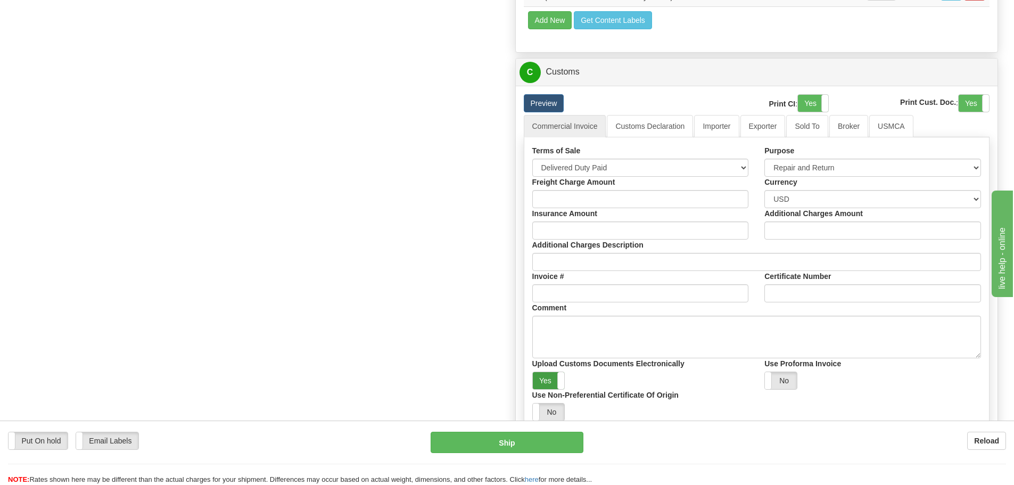
click at [537, 372] on label "Yes" at bounding box center [549, 380] width 32 height 17
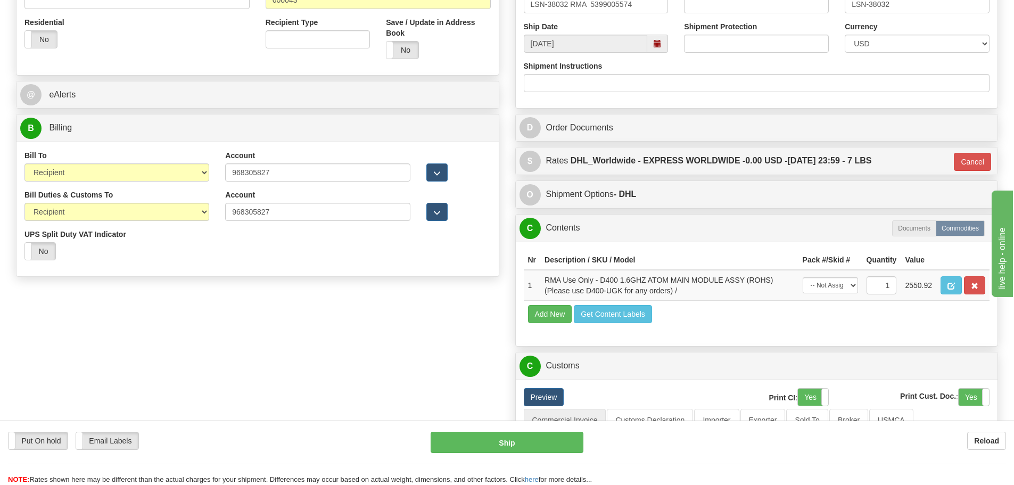
scroll to position [479, 0]
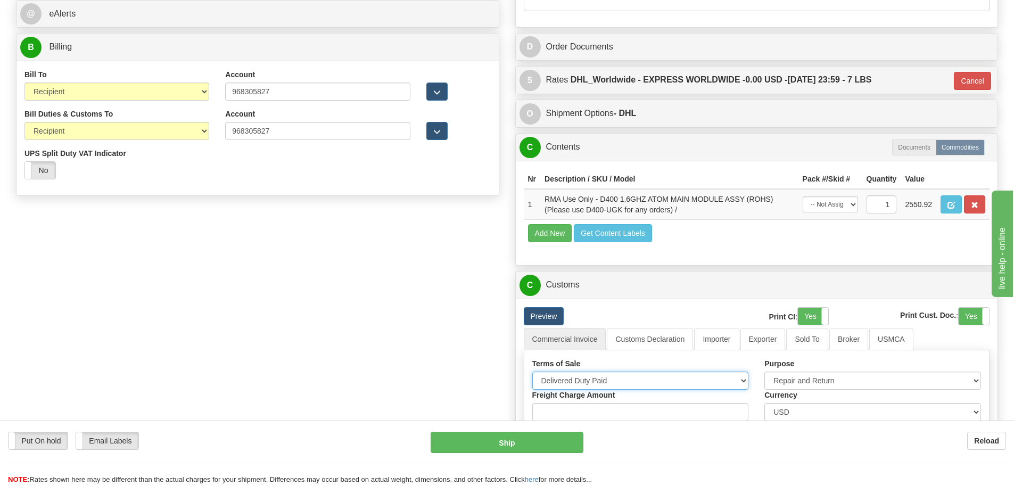
click at [588, 374] on select "Free Carrier Free On Board Ex Works Delivered Duty Unpaid Delivered Duty Paid C…" at bounding box center [640, 380] width 217 height 18
select select "7"
click at [532, 371] on select "Free Carrier Free On Board Ex Works Delivered Duty Unpaid Delivered Duty Paid C…" at bounding box center [640, 380] width 217 height 18
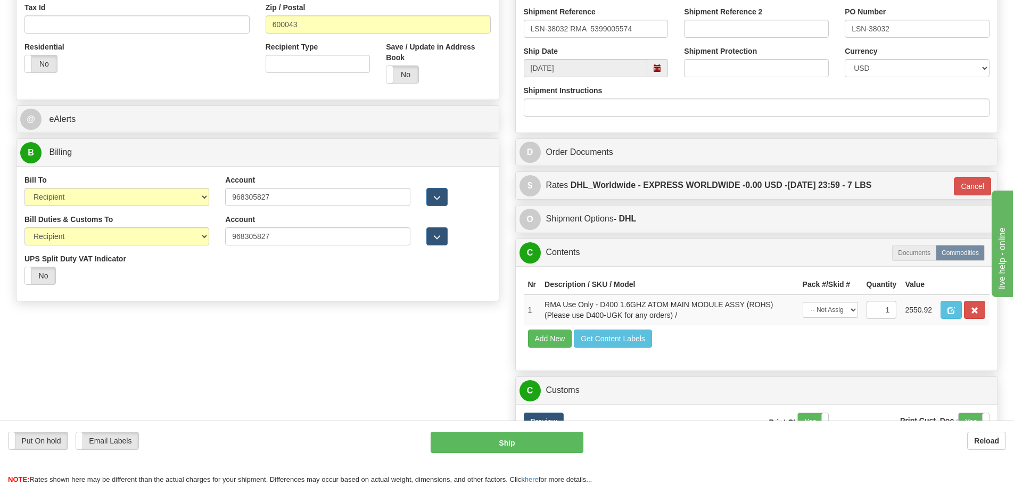
scroll to position [372, 0]
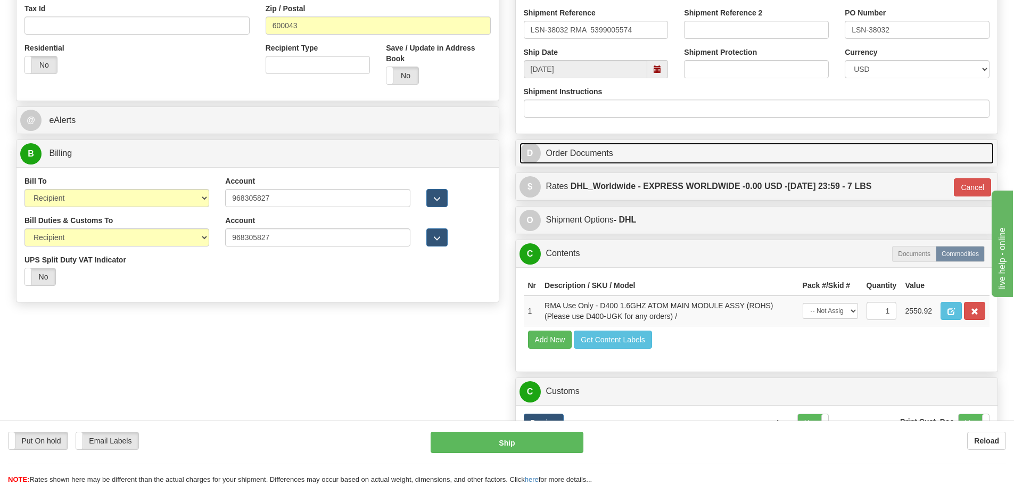
click at [612, 157] on link "D Order Documents" at bounding box center [756, 154] width 475 height 22
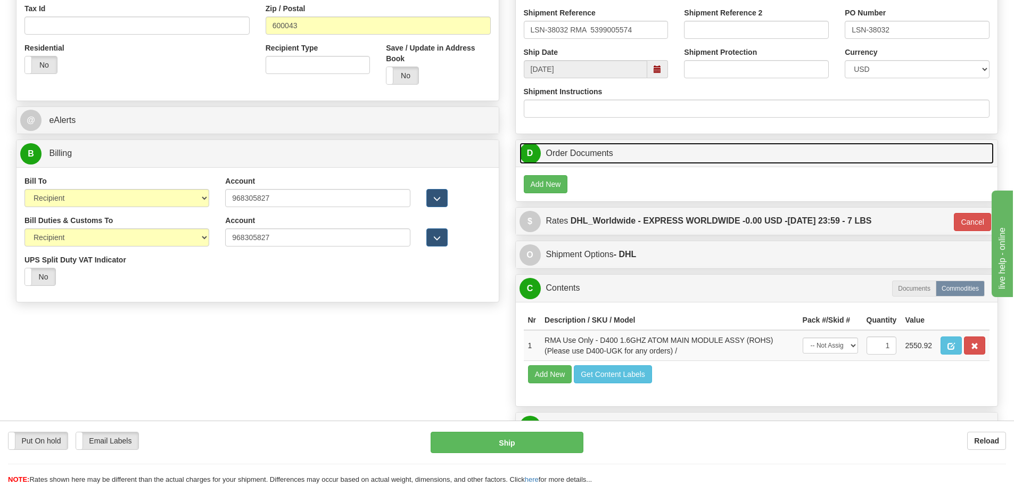
click at [612, 157] on link "D Order Documents" at bounding box center [756, 154] width 475 height 22
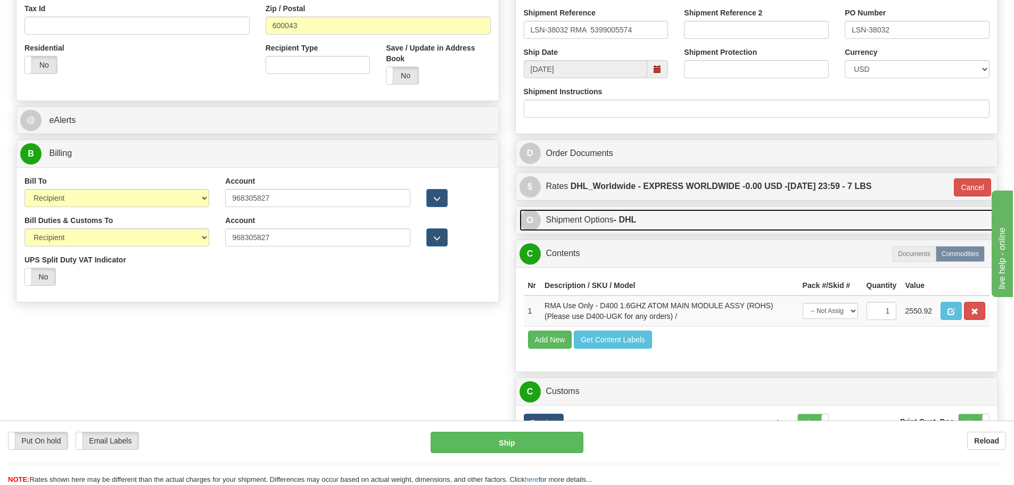
click at [597, 210] on link "O Shipment Options - DHL" at bounding box center [756, 220] width 475 height 22
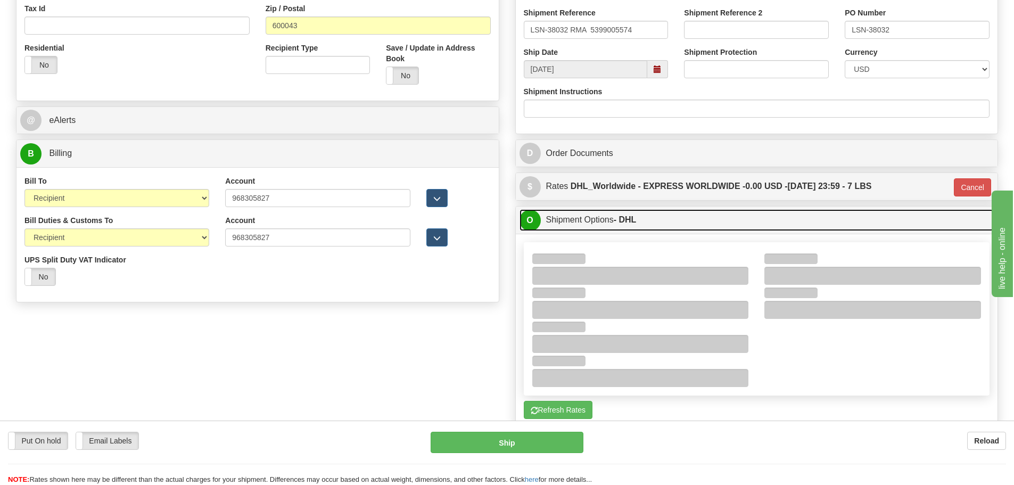
click at [597, 210] on link "O Shipment Options - DHL" at bounding box center [756, 220] width 475 height 22
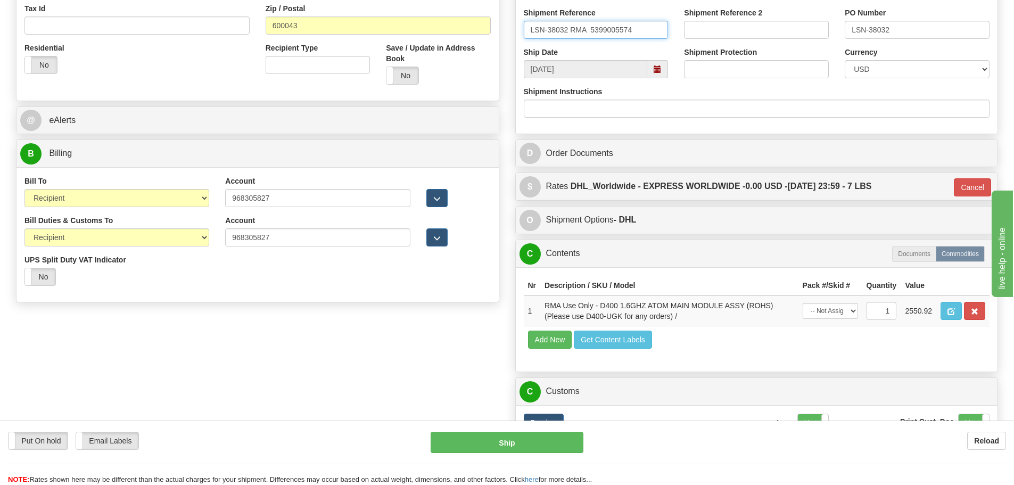
click at [666, 25] on input "LSN-38032 RMA 5399005574" at bounding box center [596, 30] width 145 height 18
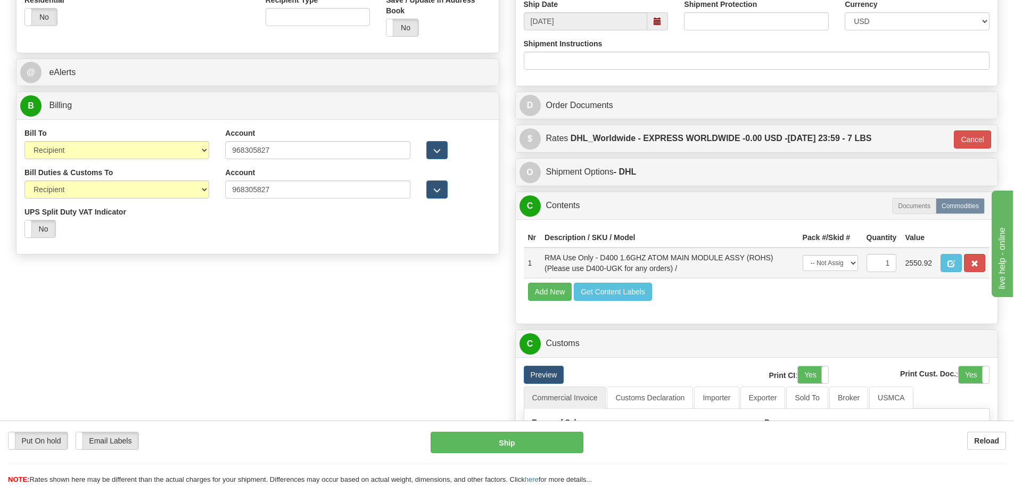
scroll to position [532, 0]
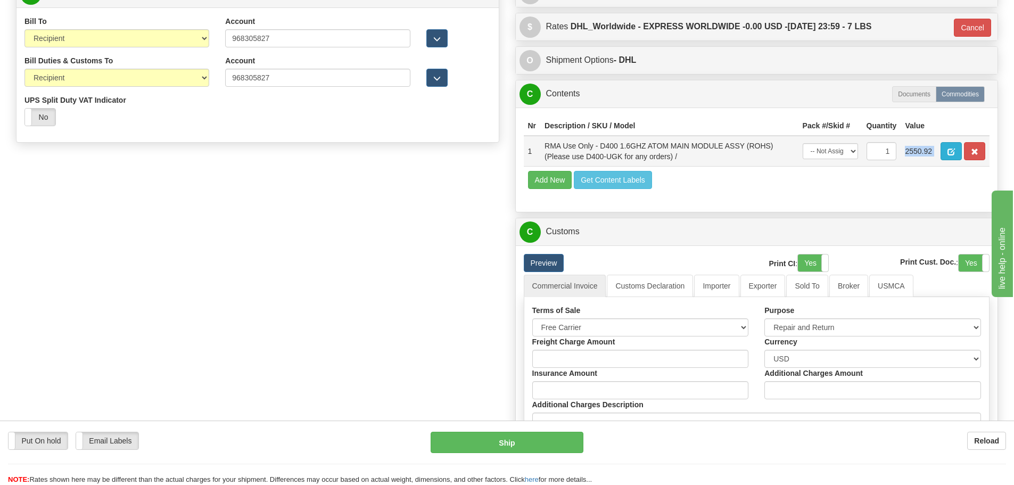
drag, startPoint x: 903, startPoint y: 151, endPoint x: 942, endPoint y: 154, distance: 39.5
click at [942, 154] on tr "1 RMA Use Only - D400 1.6GHZ ATOM MAIN MODULE ASSY (ROHS) (Please use D400-UGK …" at bounding box center [757, 151] width 466 height 31
copy tr "2550.92"
